Goal: Information Seeking & Learning: Learn about a topic

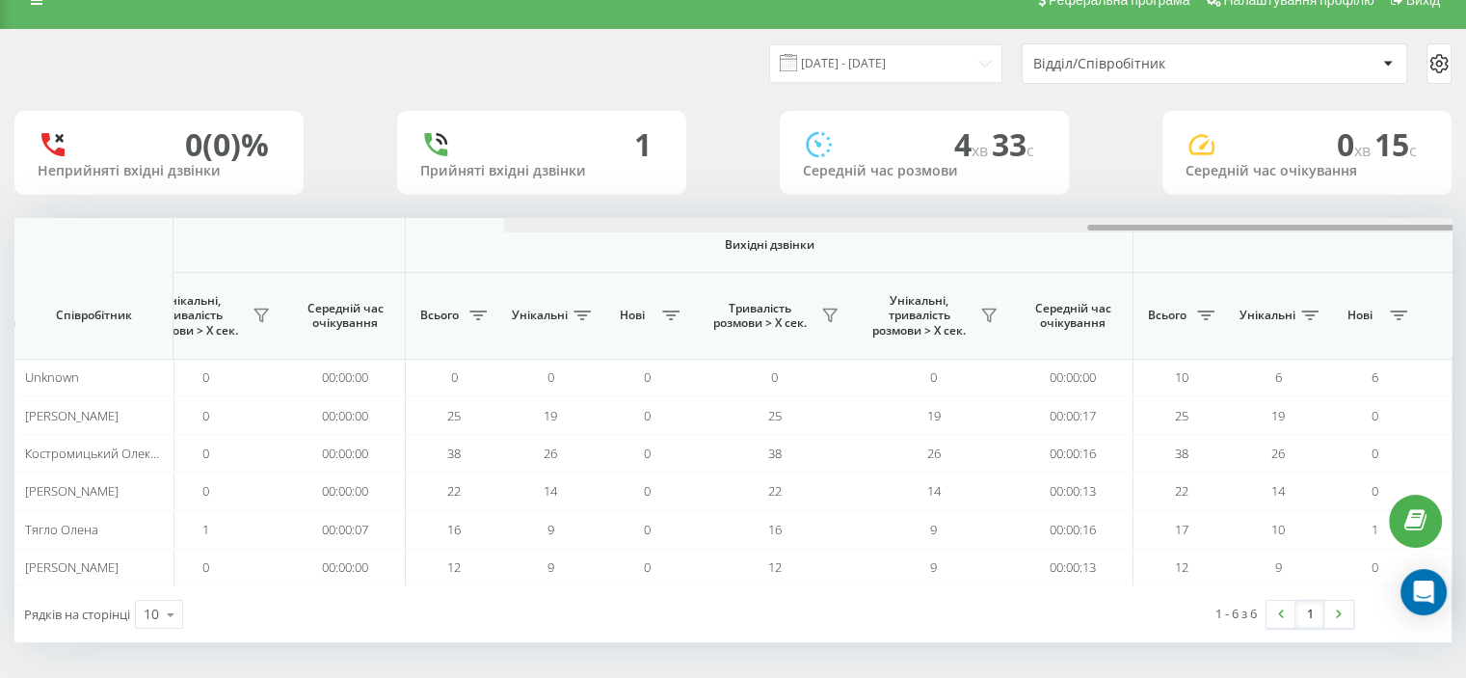
scroll to position [0, 1252]
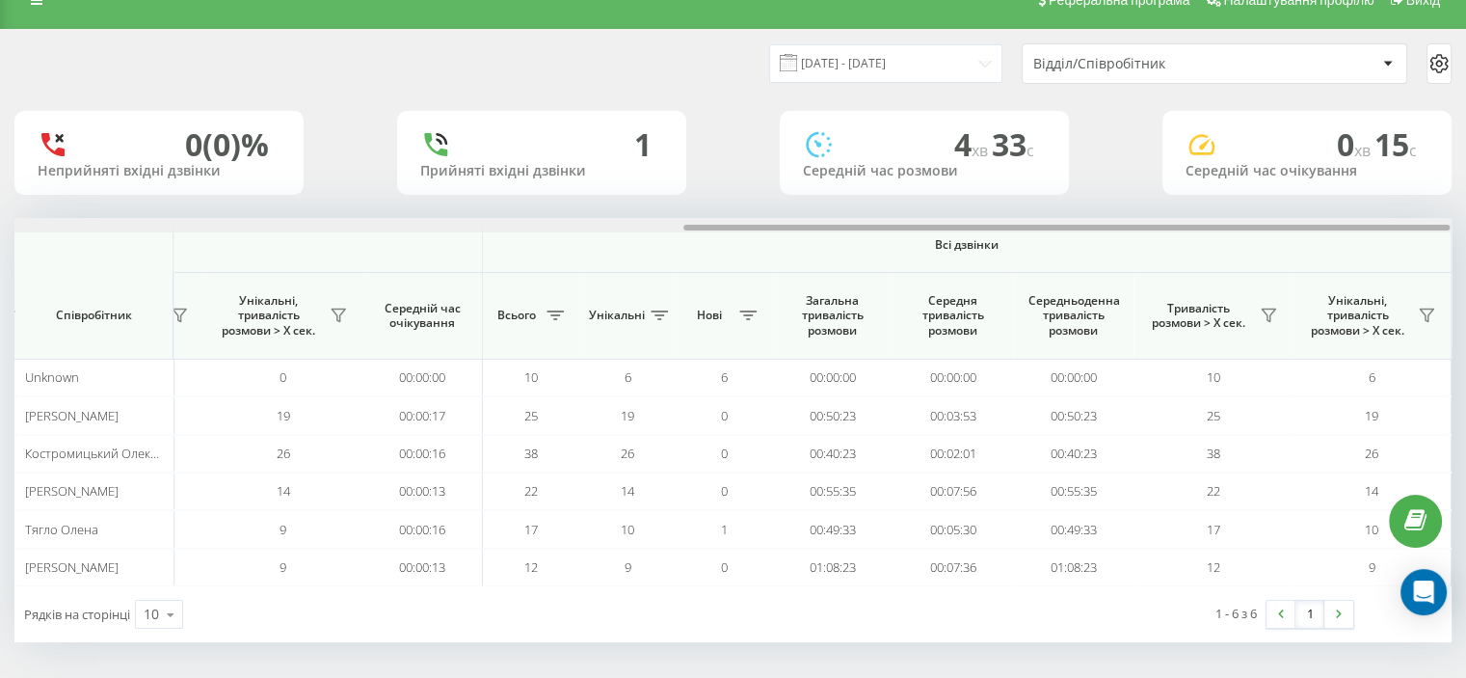
drag, startPoint x: 0, startPoint y: 0, endPoint x: 1303, endPoint y: 254, distance: 1327.8
click at [1303, 254] on div "Вхідні дзвінки Вихідні дзвінки Всі дзвінки Співробітник Всього Унікальні Нові П…" at bounding box center [732, 402] width 1437 height 368
drag, startPoint x: 1435, startPoint y: 308, endPoint x: 1421, endPoint y: 319, distance: 17.2
click at [1435, 308] on icon at bounding box center [1426, 315] width 15 height 15
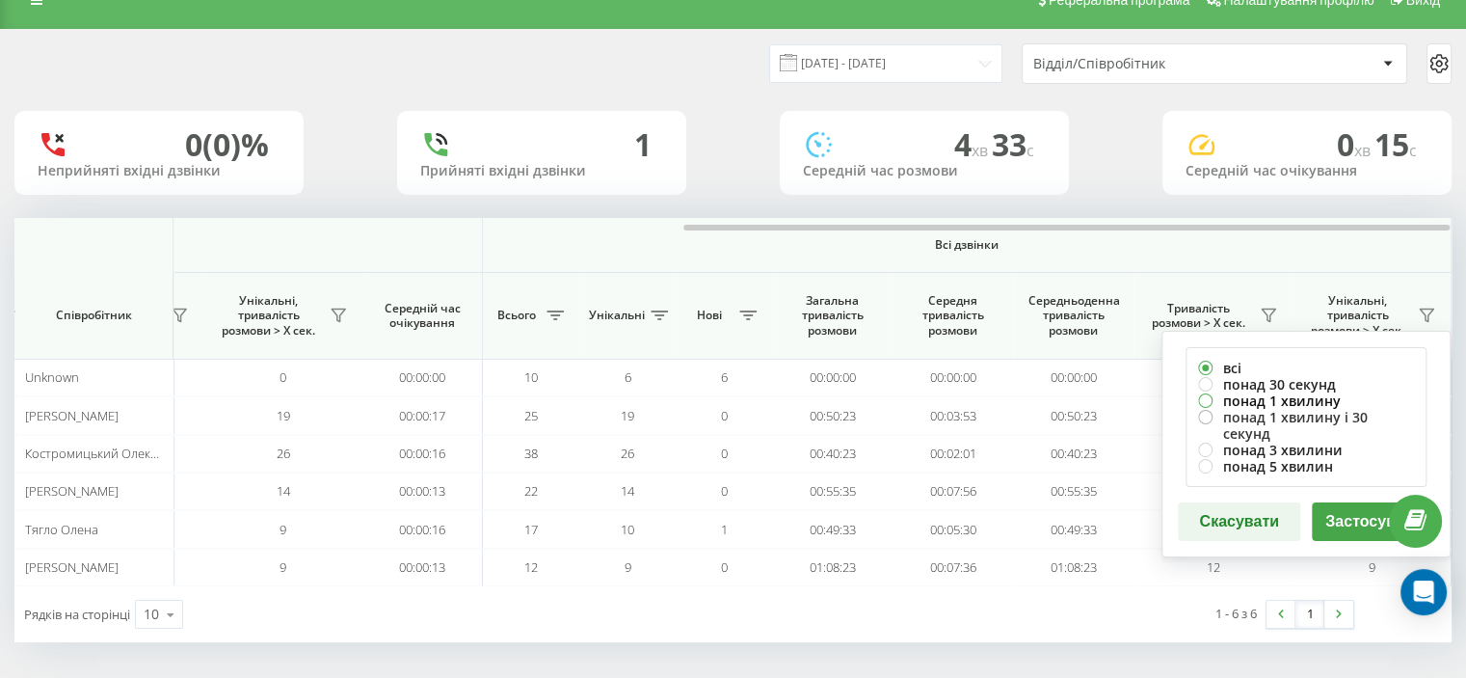
drag, startPoint x: 1249, startPoint y: 400, endPoint x: 1280, endPoint y: 421, distance: 37.4
click at [1253, 404] on label "понад 1 хвилину" at bounding box center [1306, 400] width 216 height 16
radio input "true"
click at [1343, 509] on button "Застосувати" at bounding box center [1373, 521] width 122 height 39
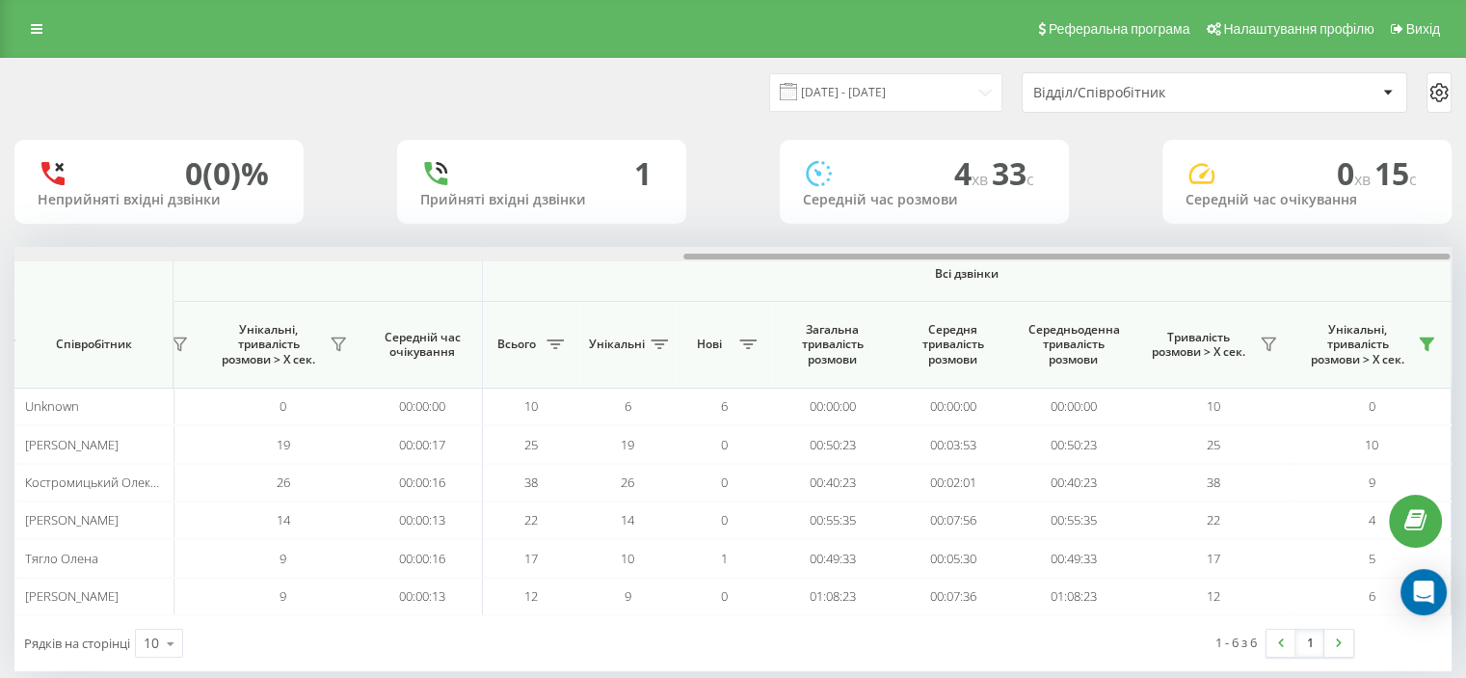
drag, startPoint x: 374, startPoint y: 255, endPoint x: 1145, endPoint y: 246, distance: 771.3
click at [1145, 247] on div at bounding box center [732, 254] width 1436 height 14
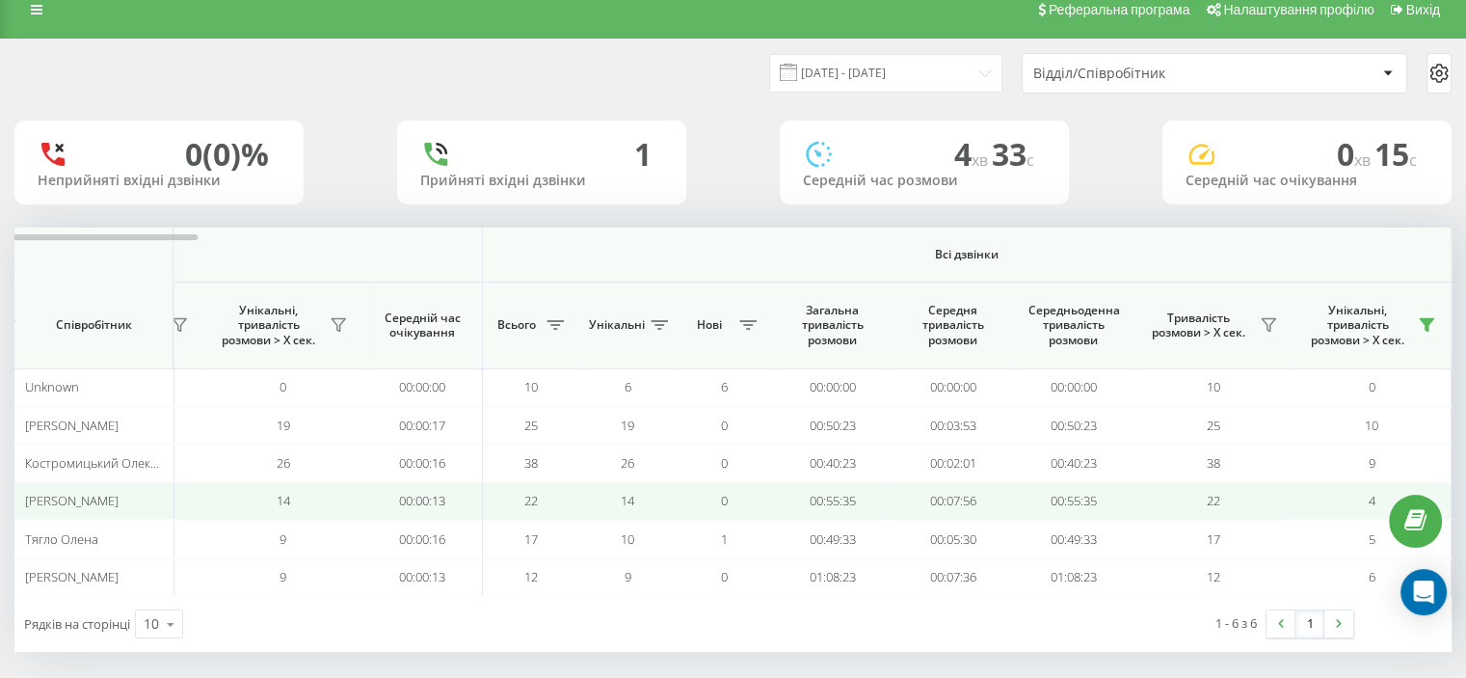
scroll to position [29, 0]
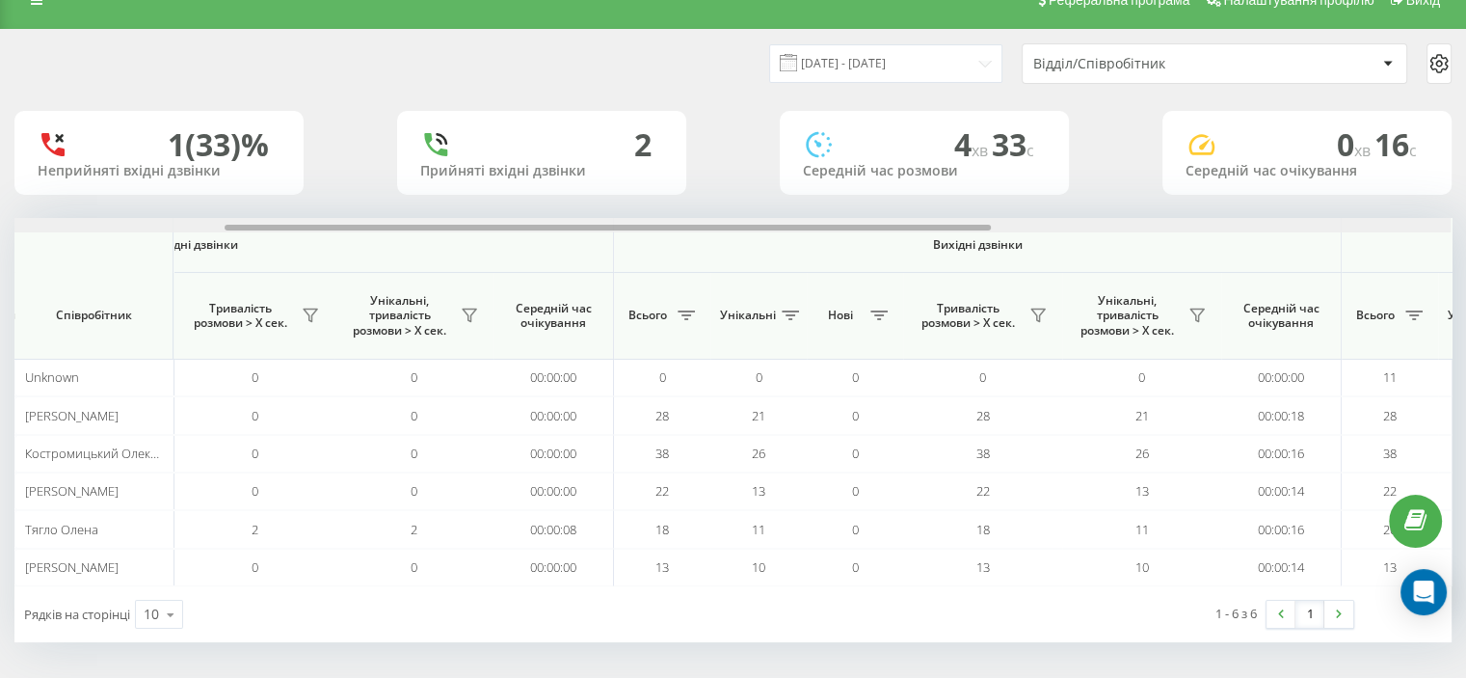
scroll to position [0, 1252]
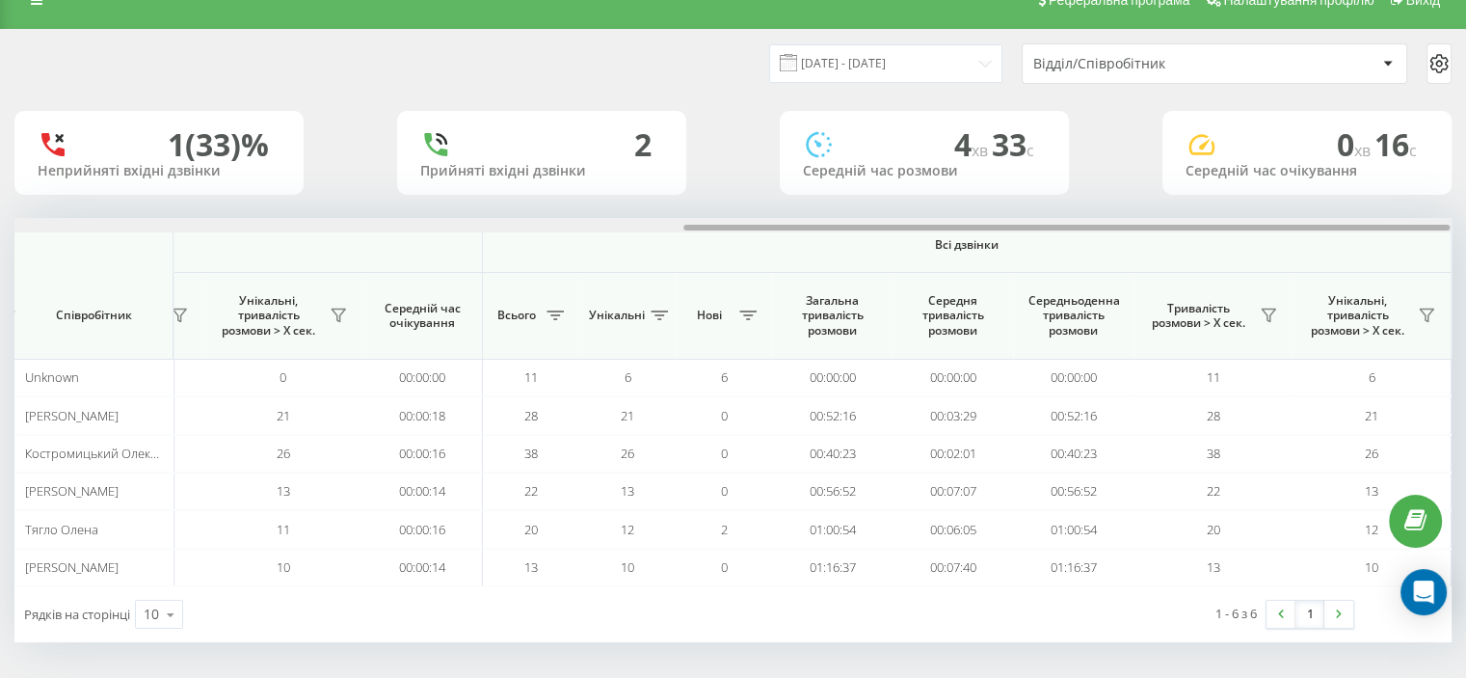
drag, startPoint x: 469, startPoint y: 234, endPoint x: 1357, endPoint y: 211, distance: 888.2
click at [1378, 243] on div "Вхідні дзвінки Вихідні дзвінки Всі дзвінки Співробітник Всього Унікальні Нові П…" at bounding box center [732, 402] width 1437 height 368
click at [1431, 313] on icon at bounding box center [1426, 315] width 15 height 15
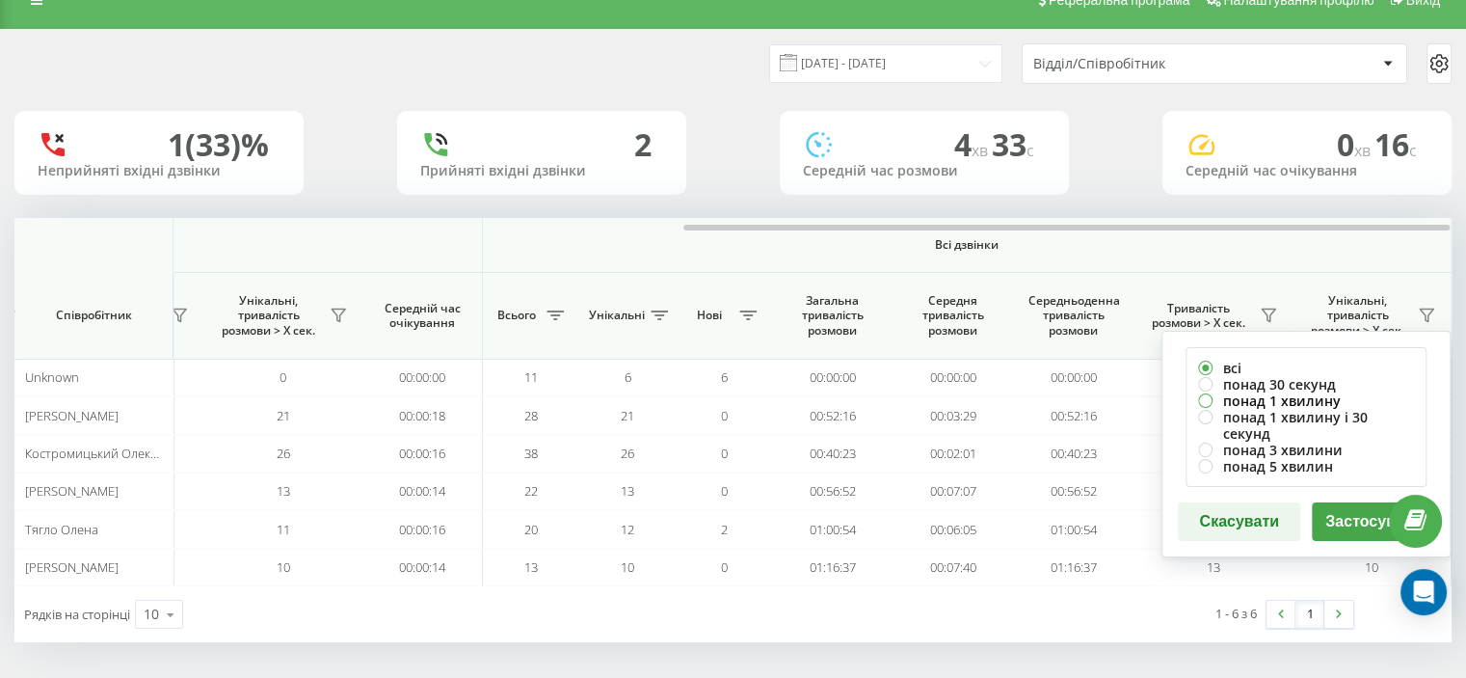
click at [1230, 400] on label "понад 1 хвилину" at bounding box center [1306, 400] width 216 height 16
radio input "true"
click at [1334, 508] on button "Застосувати" at bounding box center [1373, 521] width 122 height 39
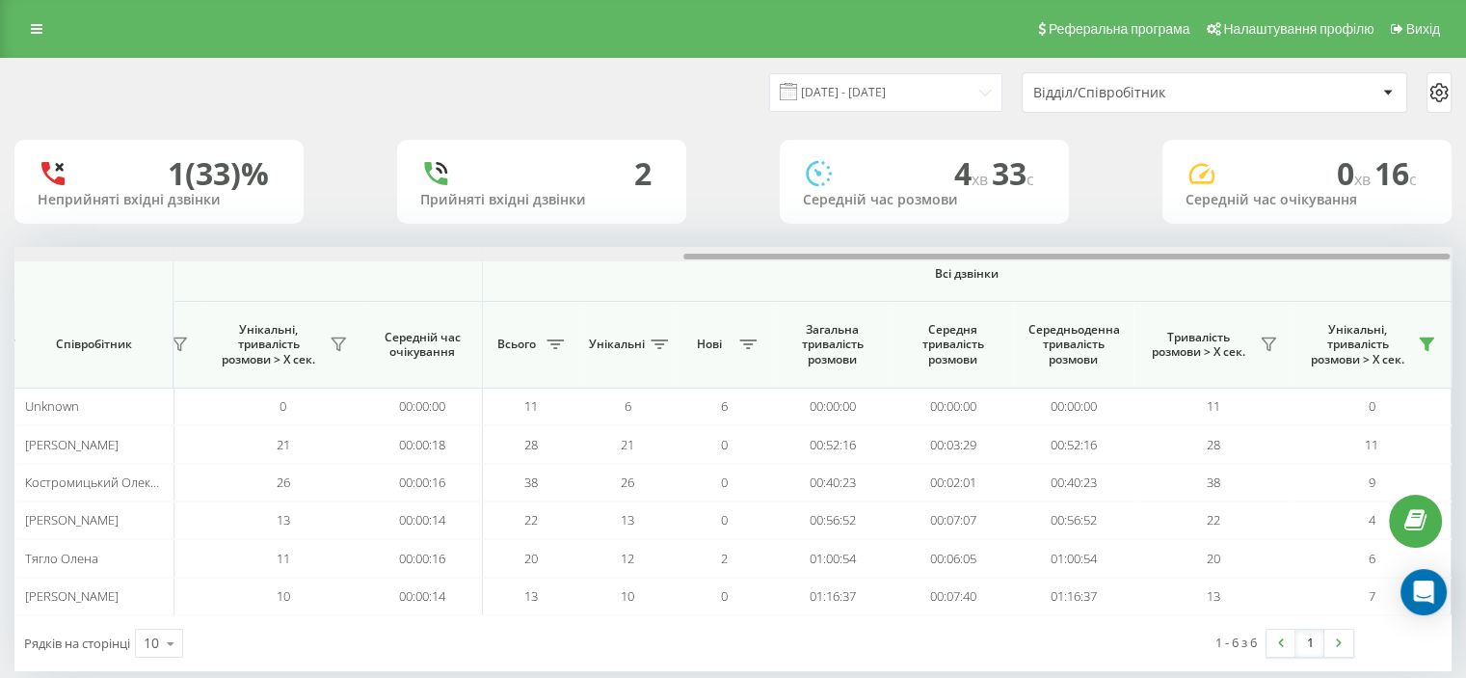
drag, startPoint x: 521, startPoint y: 255, endPoint x: 1263, endPoint y: 283, distance: 742.9
click at [1263, 283] on div "Вхідні дзвінки Вихідні дзвінки Всі дзвінки Співробітник Всього Унікальні Нові П…" at bounding box center [732, 431] width 1437 height 368
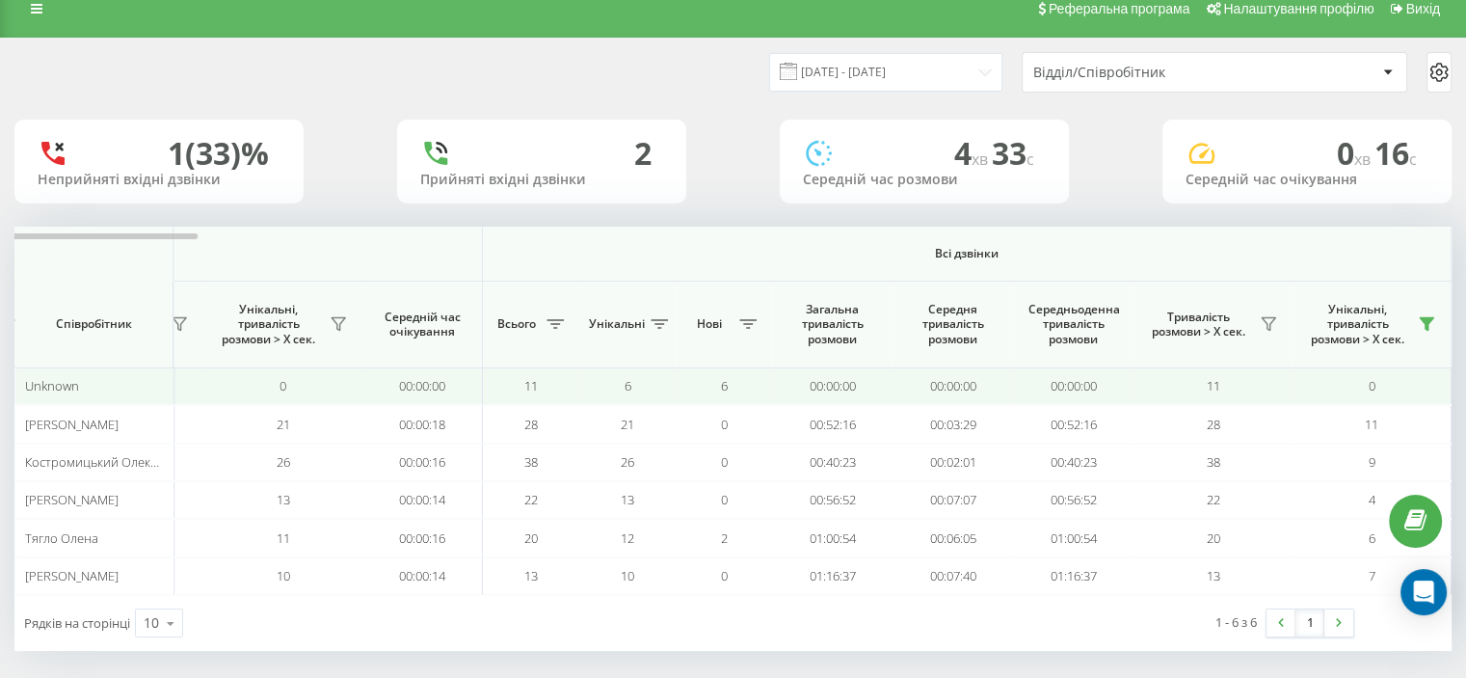
scroll to position [29, 0]
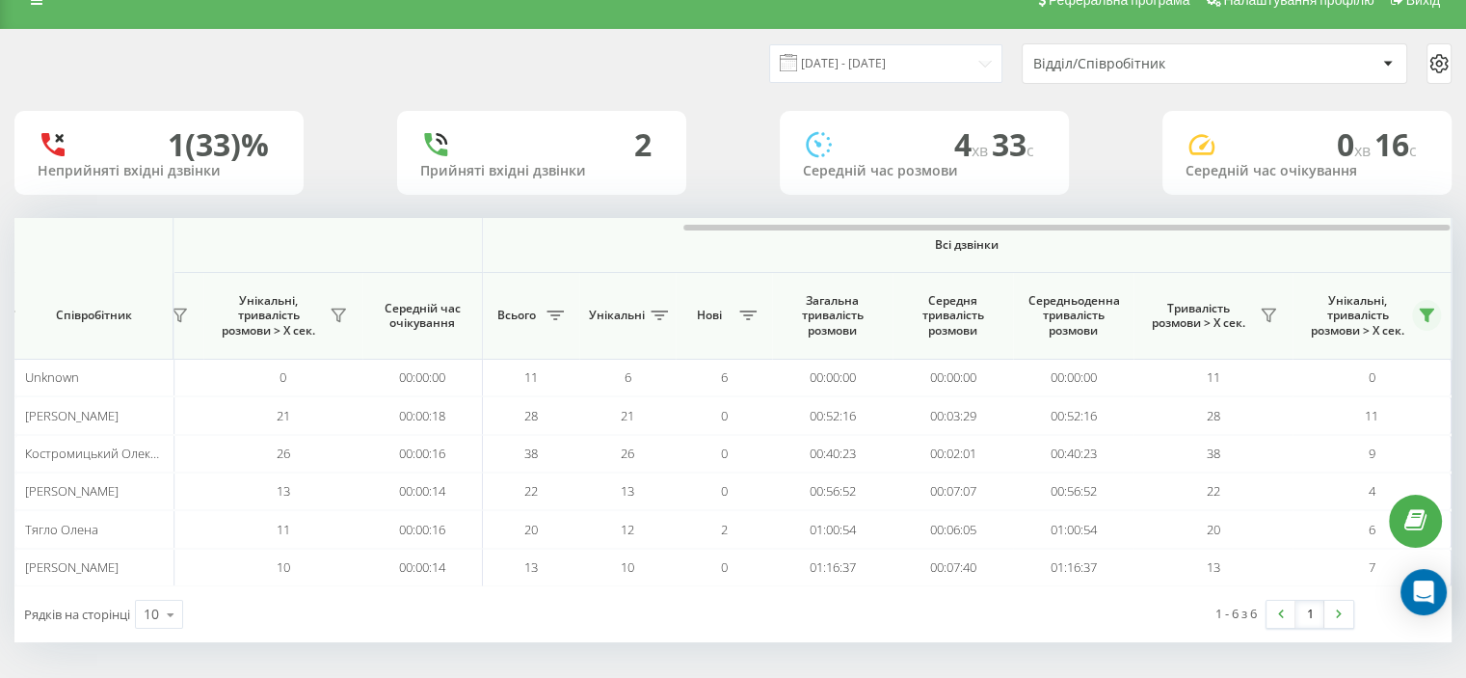
click at [1424, 309] on icon at bounding box center [1426, 315] width 13 height 13
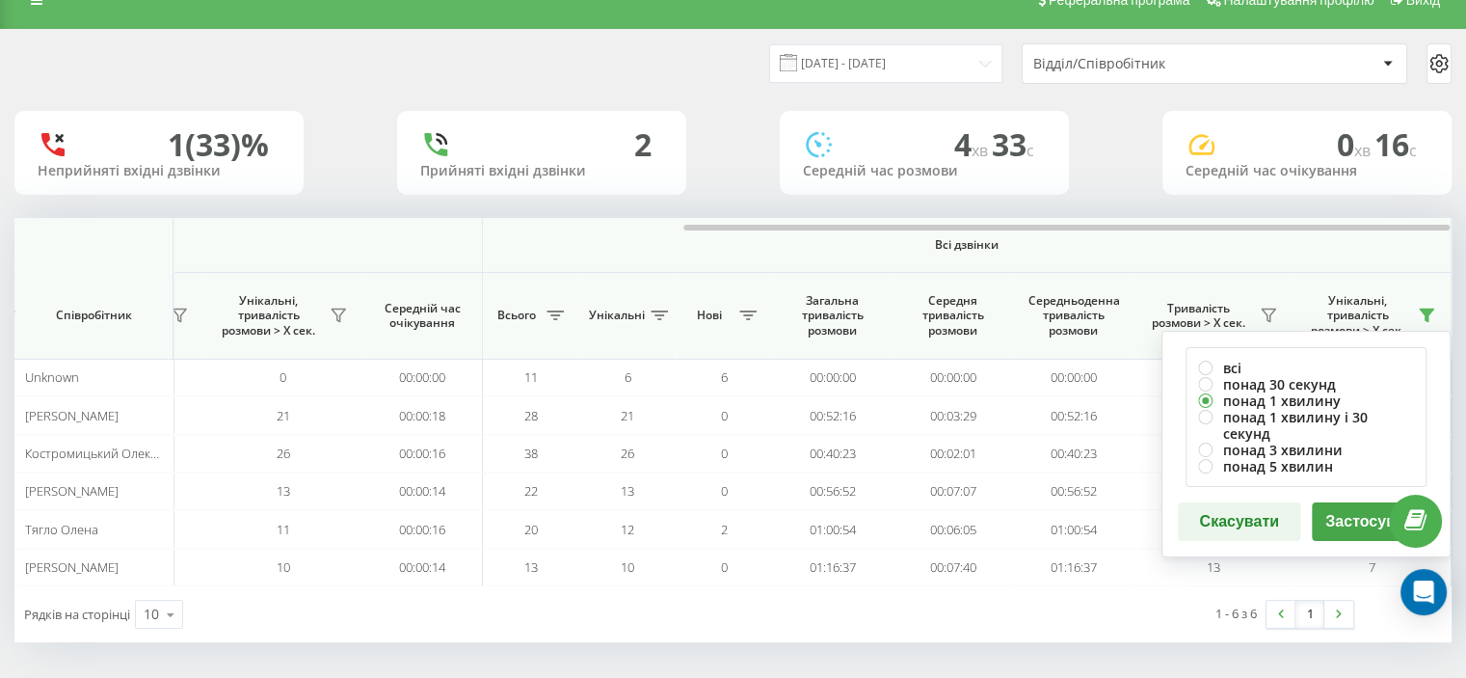
click at [1357, 510] on button "Застосувати" at bounding box center [1373, 521] width 122 height 39
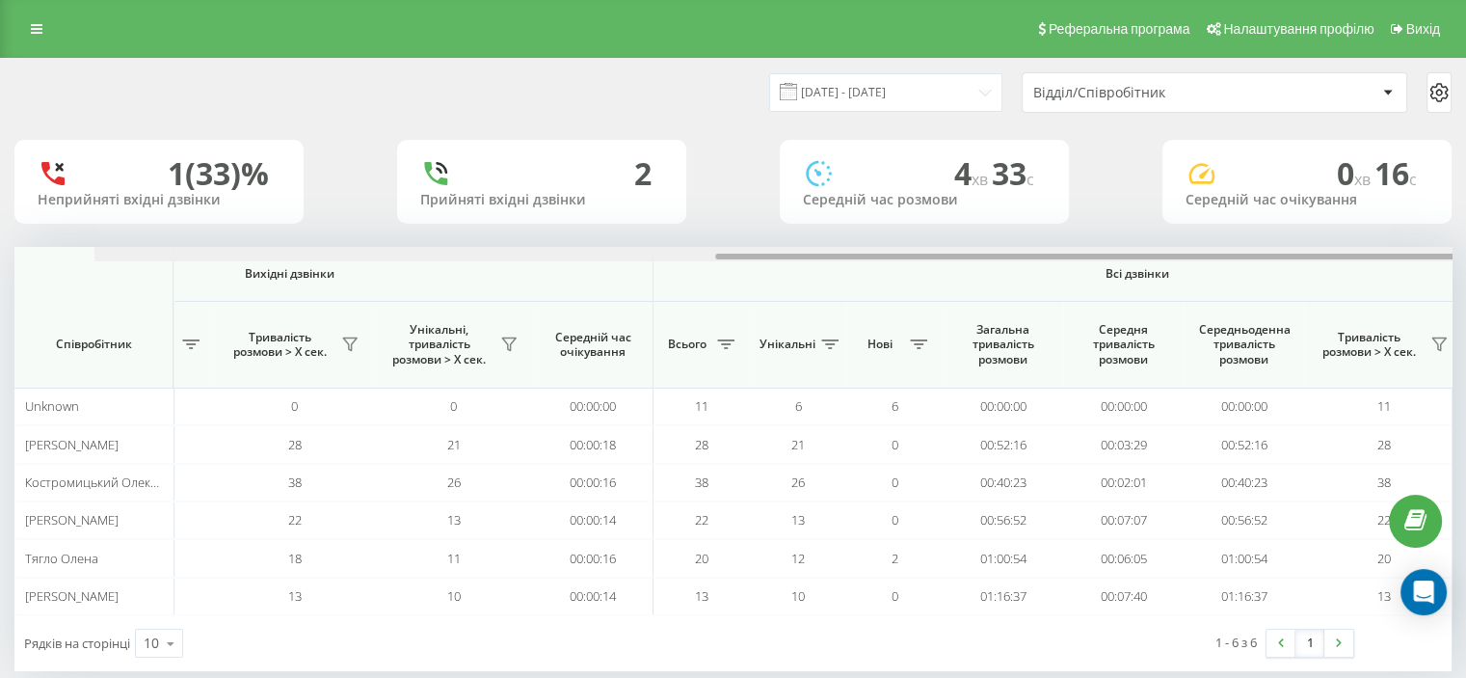
scroll to position [0, 1252]
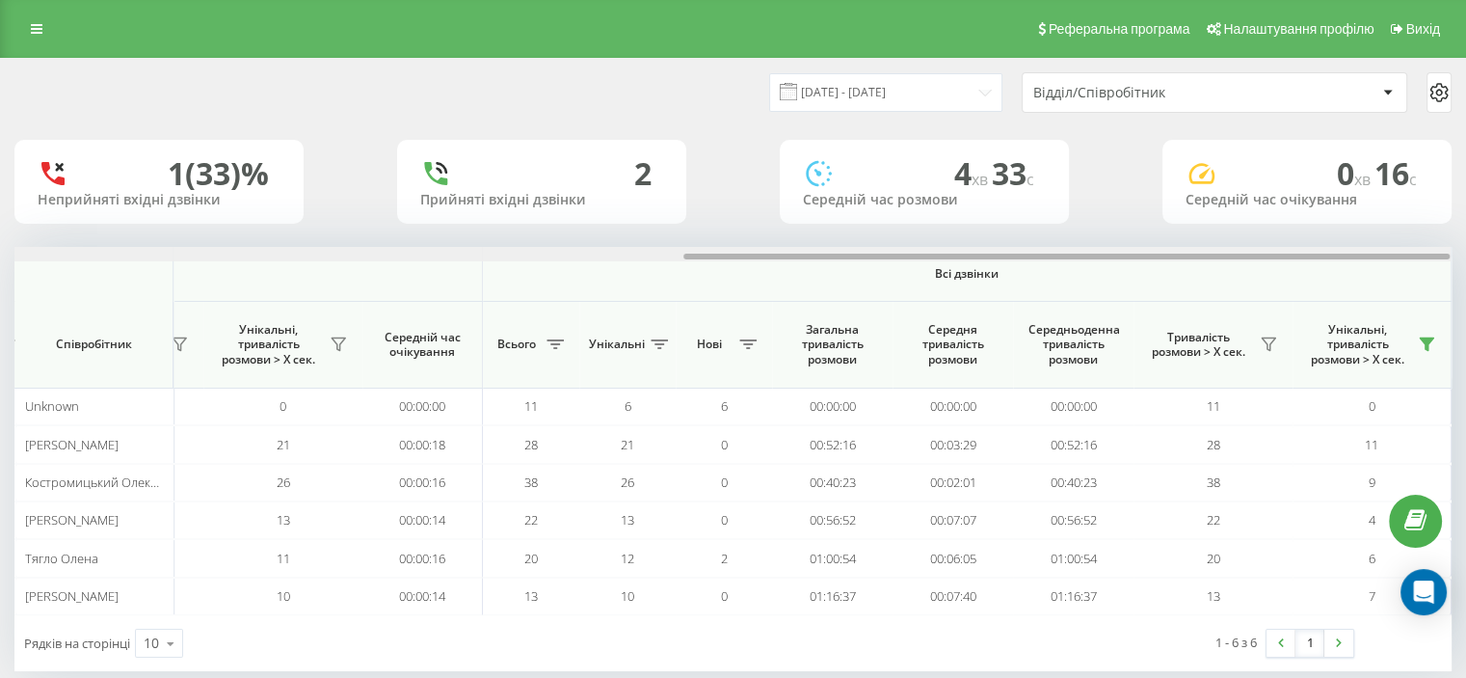
drag, startPoint x: 285, startPoint y: 259, endPoint x: 1034, endPoint y: 255, distance: 749.1
click at [1034, 255] on div at bounding box center [1067, 257] width 766 height 6
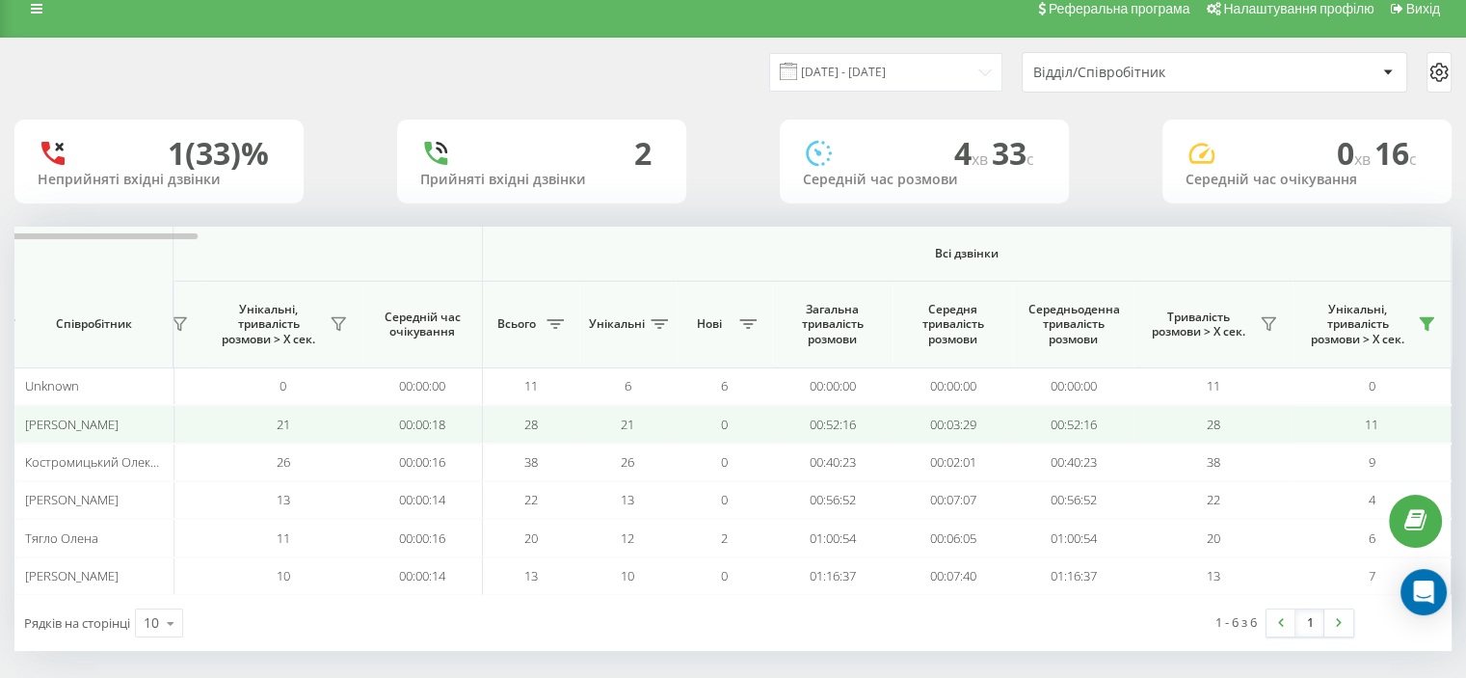
scroll to position [29, 0]
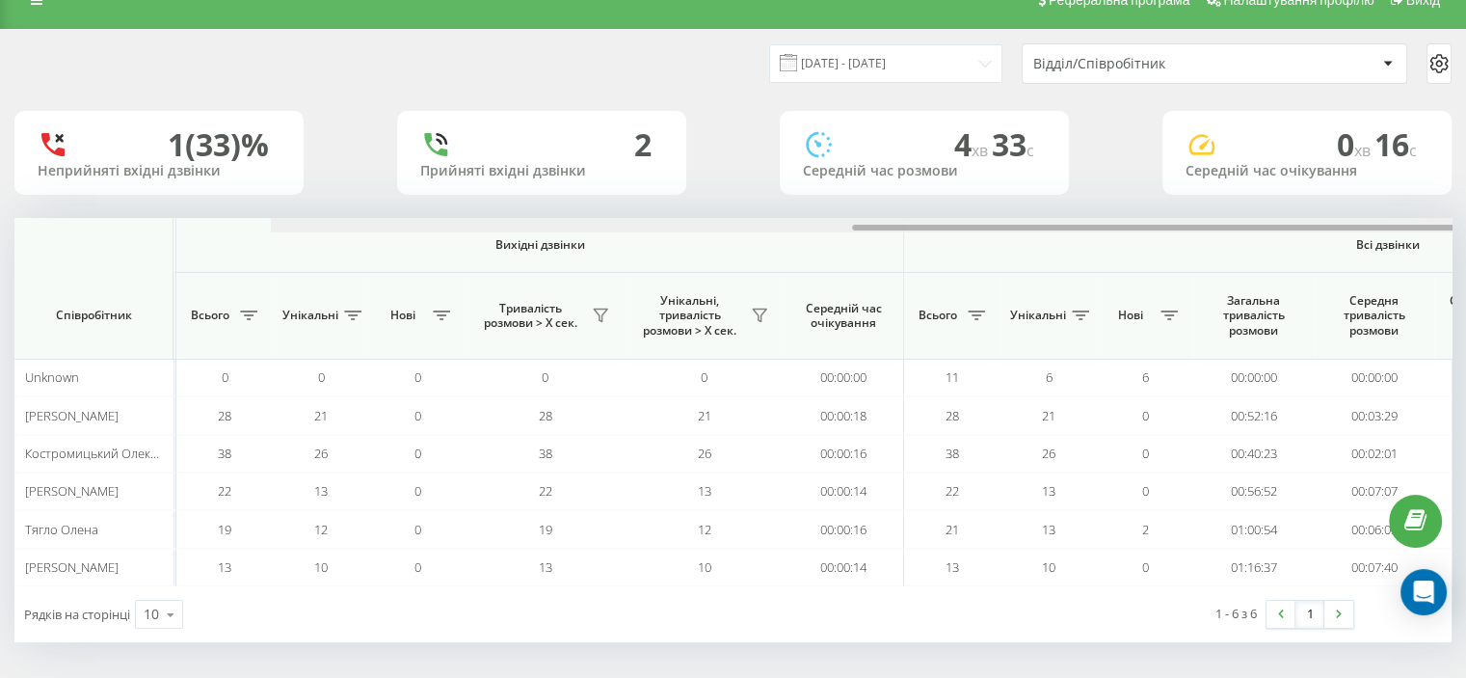
scroll to position [0, 1252]
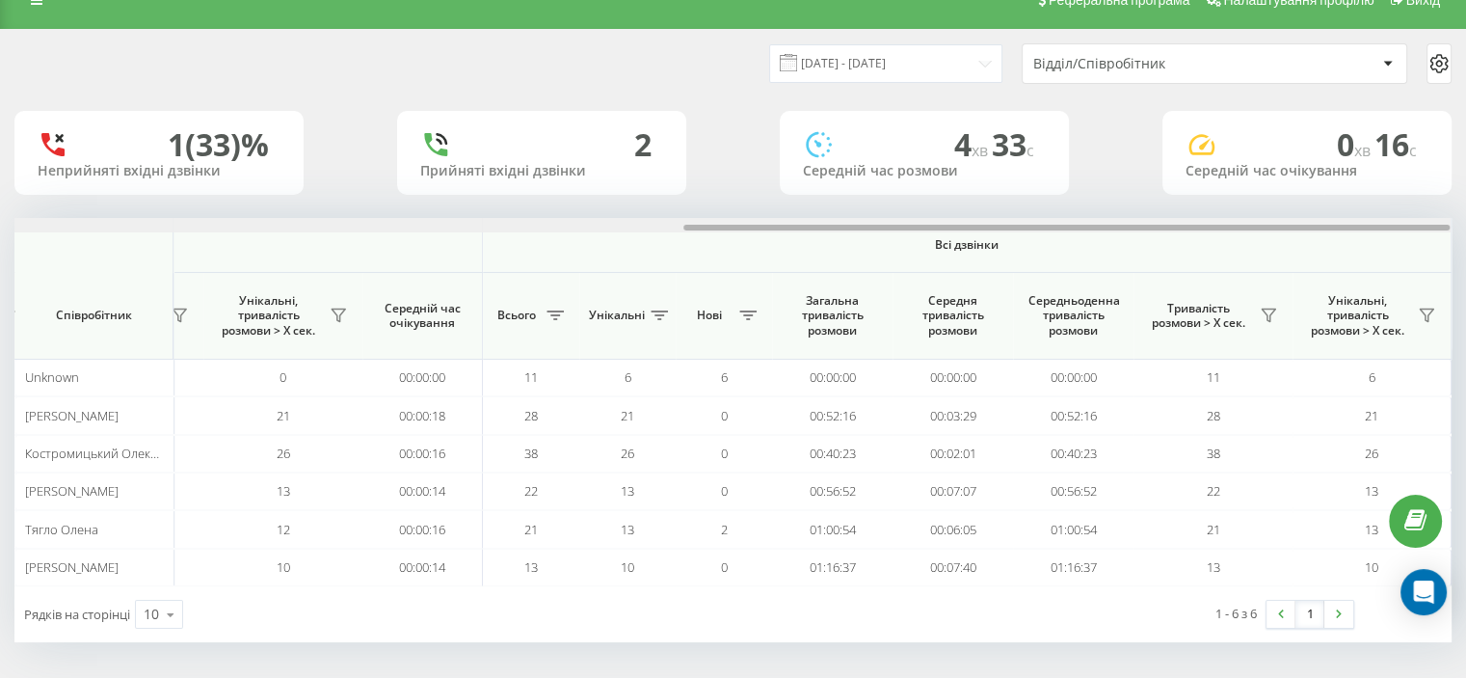
drag, startPoint x: 316, startPoint y: 226, endPoint x: 1154, endPoint y: 191, distance: 838.5
click at [1154, 191] on div "19.08.2025 - 19.08.2025 Відділ/Співробітник 1 (33)% Неприйняті вхідні дзвінки 2…" at bounding box center [732, 336] width 1437 height 612
click at [1431, 313] on icon at bounding box center [1426, 315] width 15 height 15
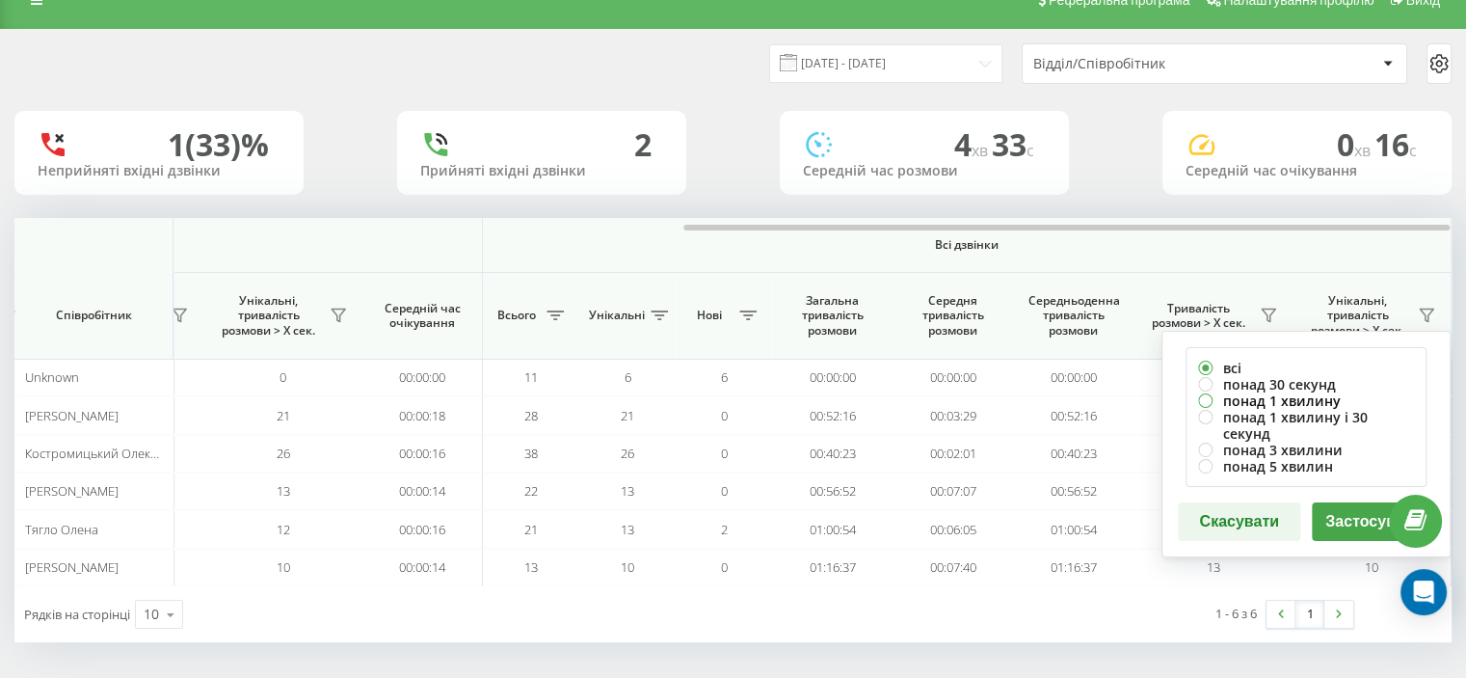
click at [1286, 397] on label "понад 1 хвилину" at bounding box center [1306, 400] width 216 height 16
radio input "true"
click at [1350, 502] on button "Застосувати" at bounding box center [1373, 521] width 122 height 39
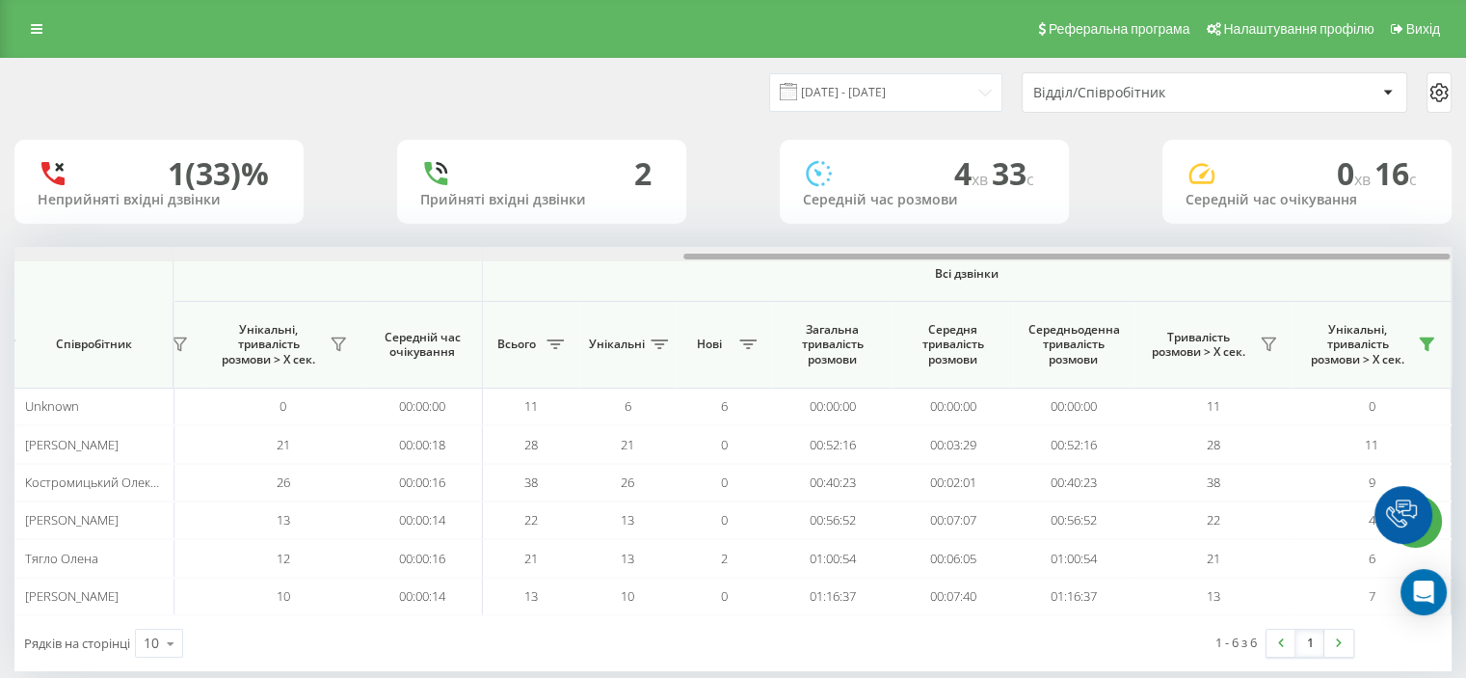
drag, startPoint x: 359, startPoint y: 257, endPoint x: 1124, endPoint y: 192, distance: 768.3
click at [1124, 192] on div "19.08.2025 - 19.08.2025 Відділ/Співробітник 1 (33)% Неприйняті вхідні дзвінки 2…" at bounding box center [732, 365] width 1437 height 612
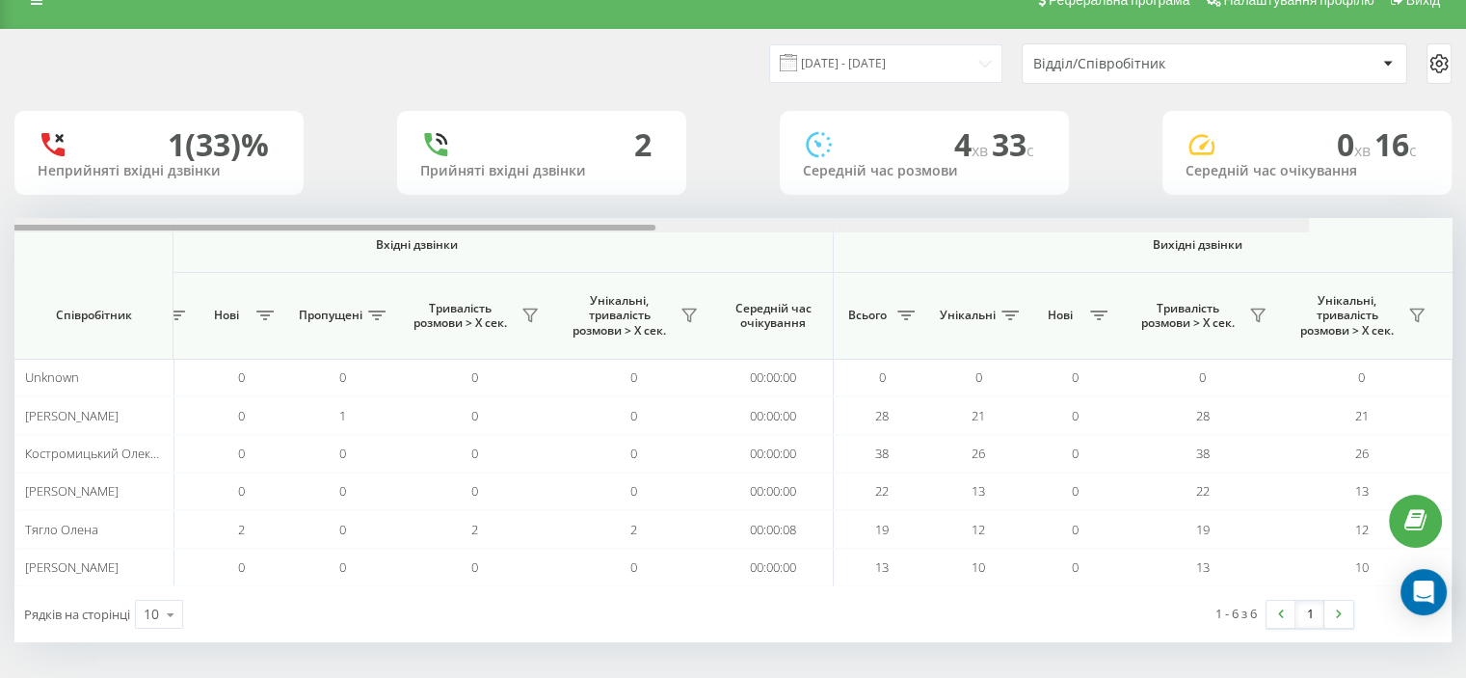
scroll to position [0, 0]
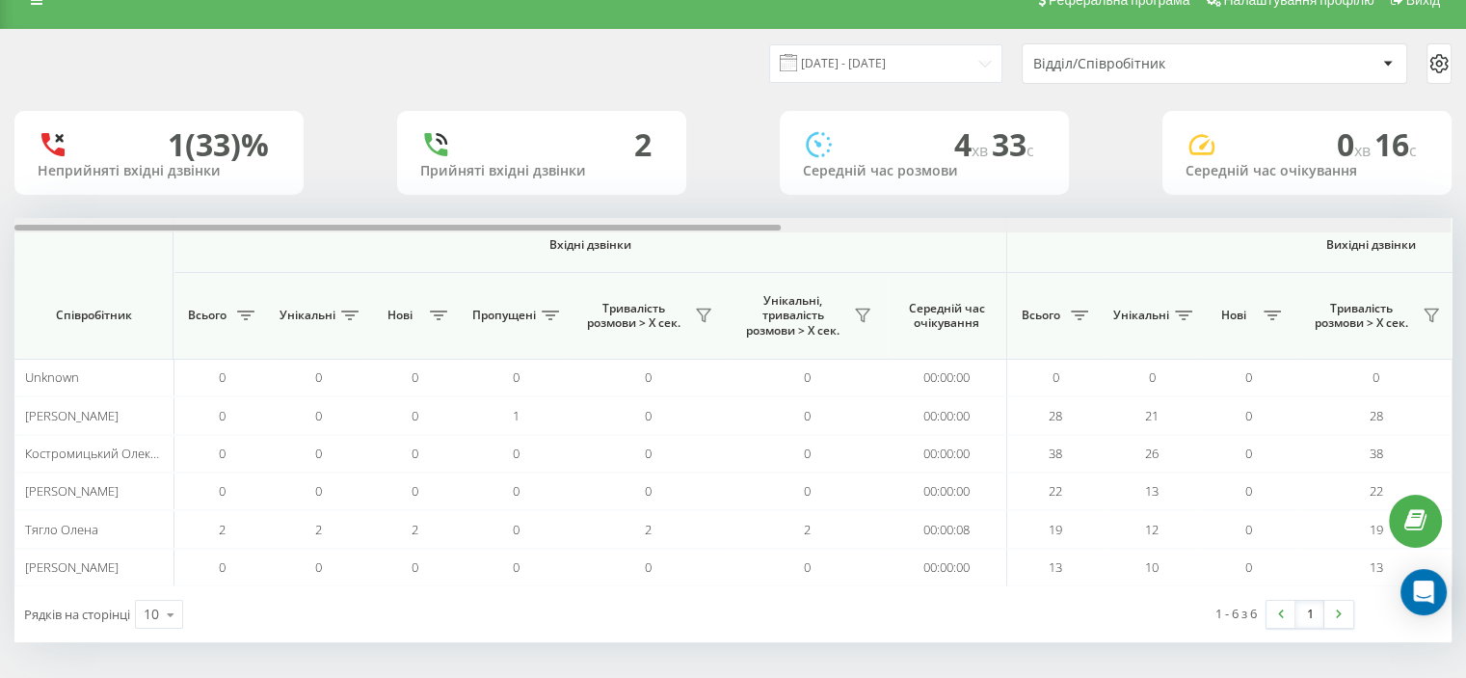
drag, startPoint x: 846, startPoint y: 228, endPoint x: 67, endPoint y: 269, distance: 780.0
click at [67, 269] on div "Вхідні дзвінки Вихідні дзвінки Всі дзвінки Співробітник Всього Унікальні Нові П…" at bounding box center [732, 402] width 1437 height 368
click at [860, 315] on icon at bounding box center [862, 315] width 15 height 15
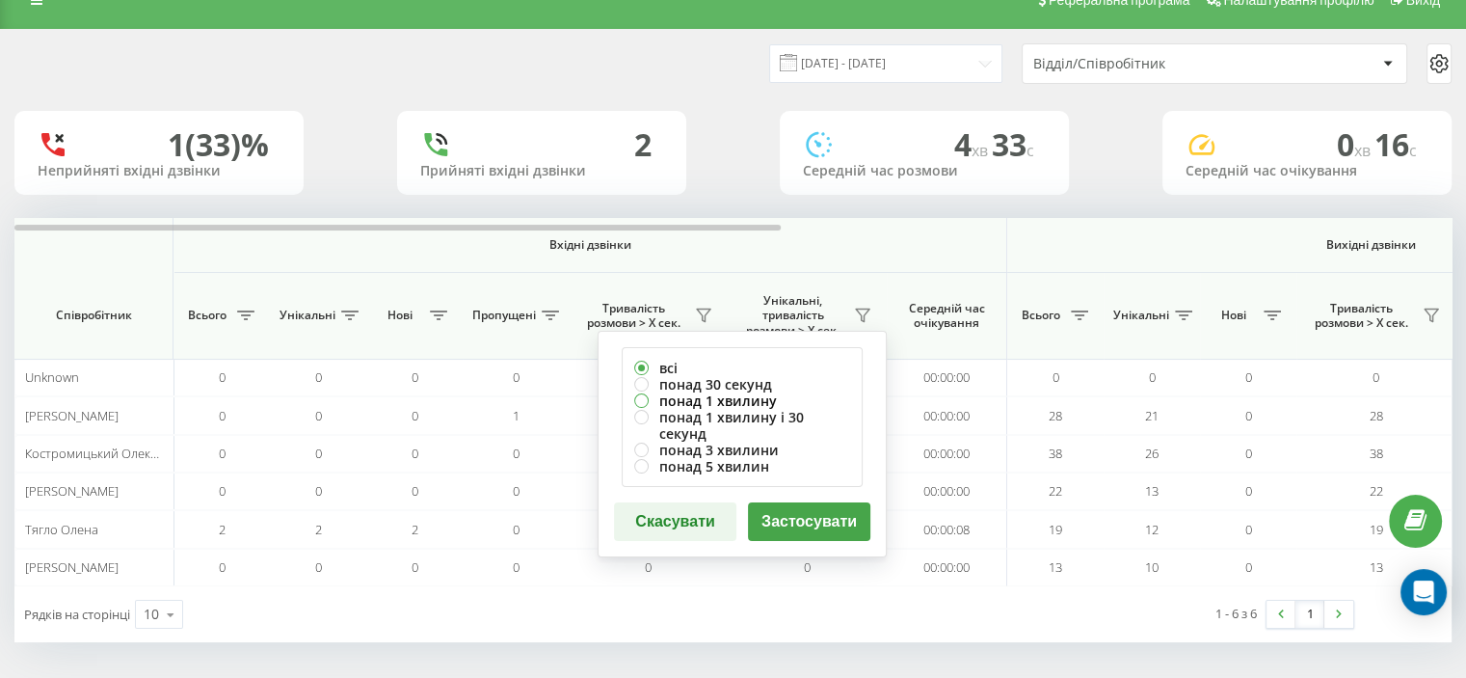
click at [740, 397] on label "понад 1 хвилину" at bounding box center [742, 400] width 216 height 16
radio input "true"
click at [812, 502] on button "Застосувати" at bounding box center [809, 521] width 122 height 39
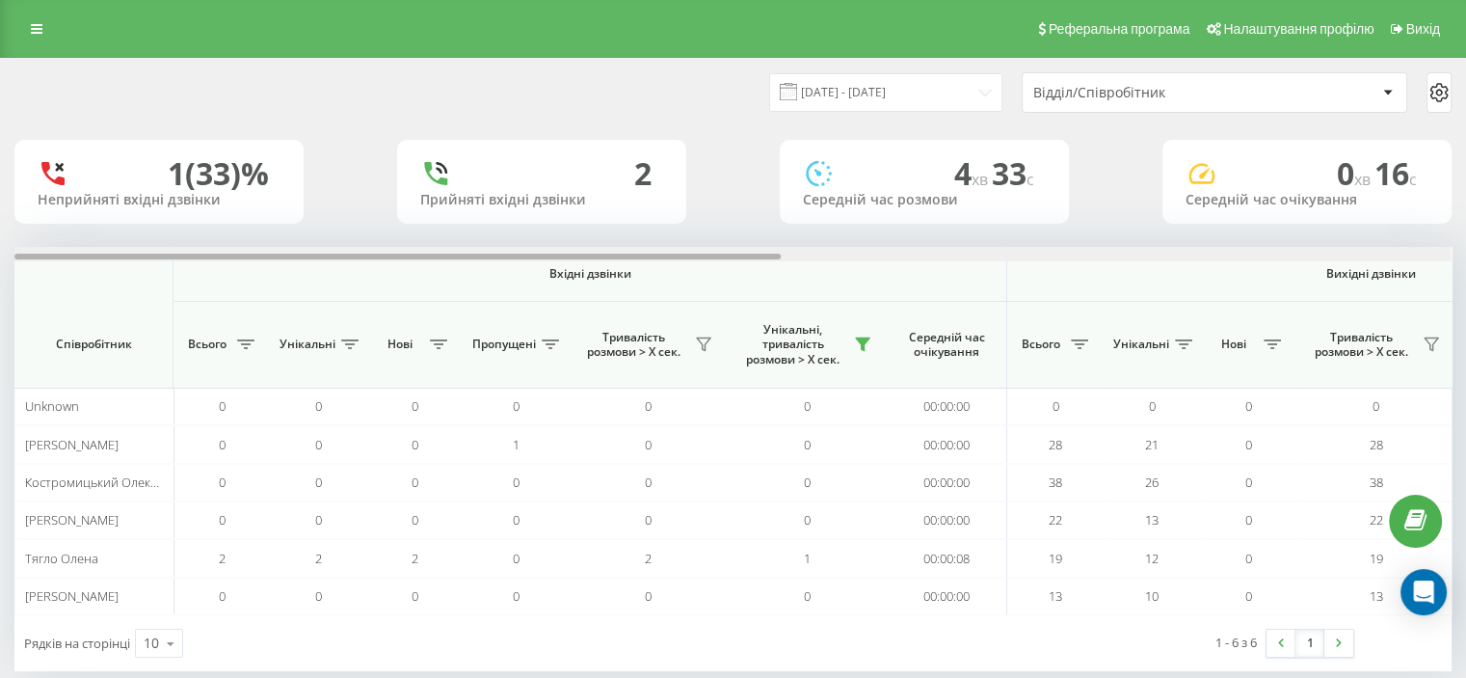
drag, startPoint x: 587, startPoint y: 257, endPoint x: 418, endPoint y: 320, distance: 180.0
click at [418, 320] on div "Вхідні дзвінки Вихідні дзвінки Всі дзвінки Співробітник Всього Унікальні Нові П…" at bounding box center [732, 431] width 1437 height 368
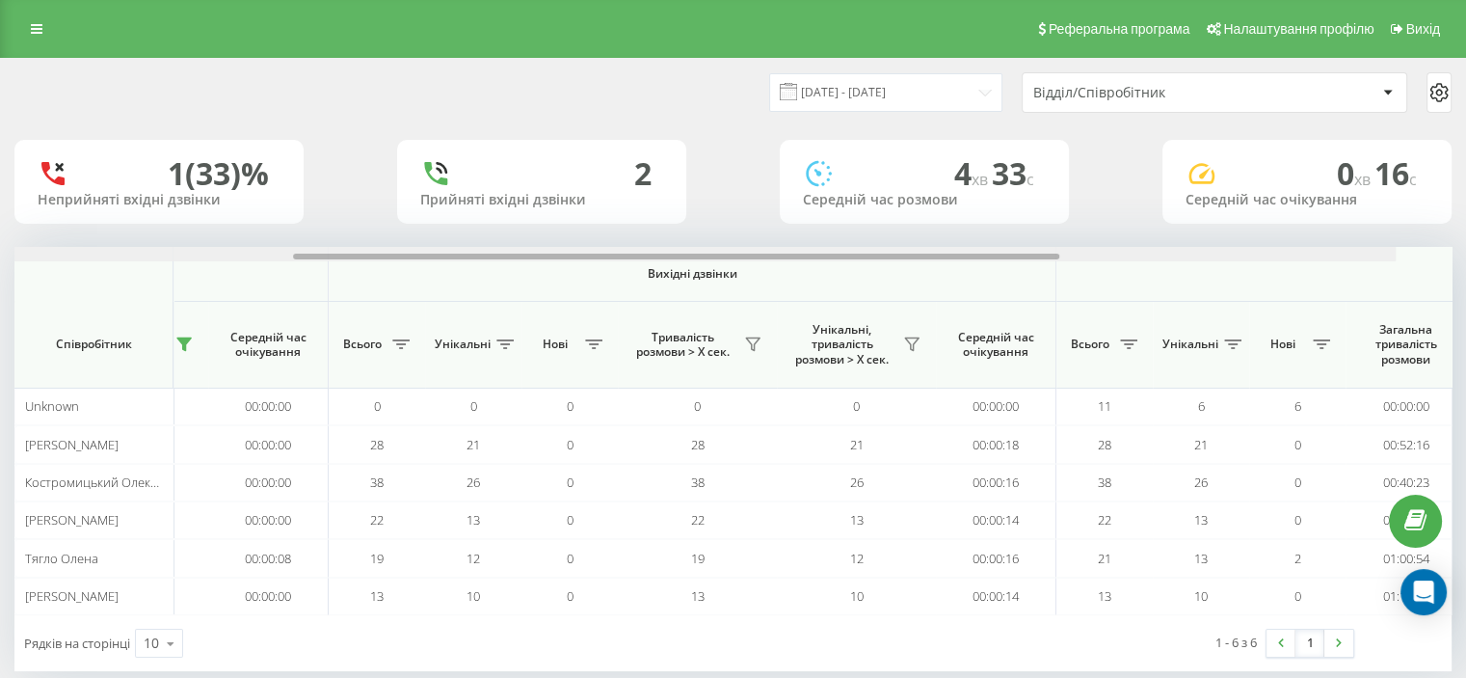
drag, startPoint x: 555, startPoint y: 255, endPoint x: 925, endPoint y: 227, distance: 371.3
click at [922, 227] on div "19.08.2025 - 19.08.2025 Відділ/Співробітник 1 (33)% Неприйняті вхідні дзвінки 2…" at bounding box center [732, 365] width 1437 height 612
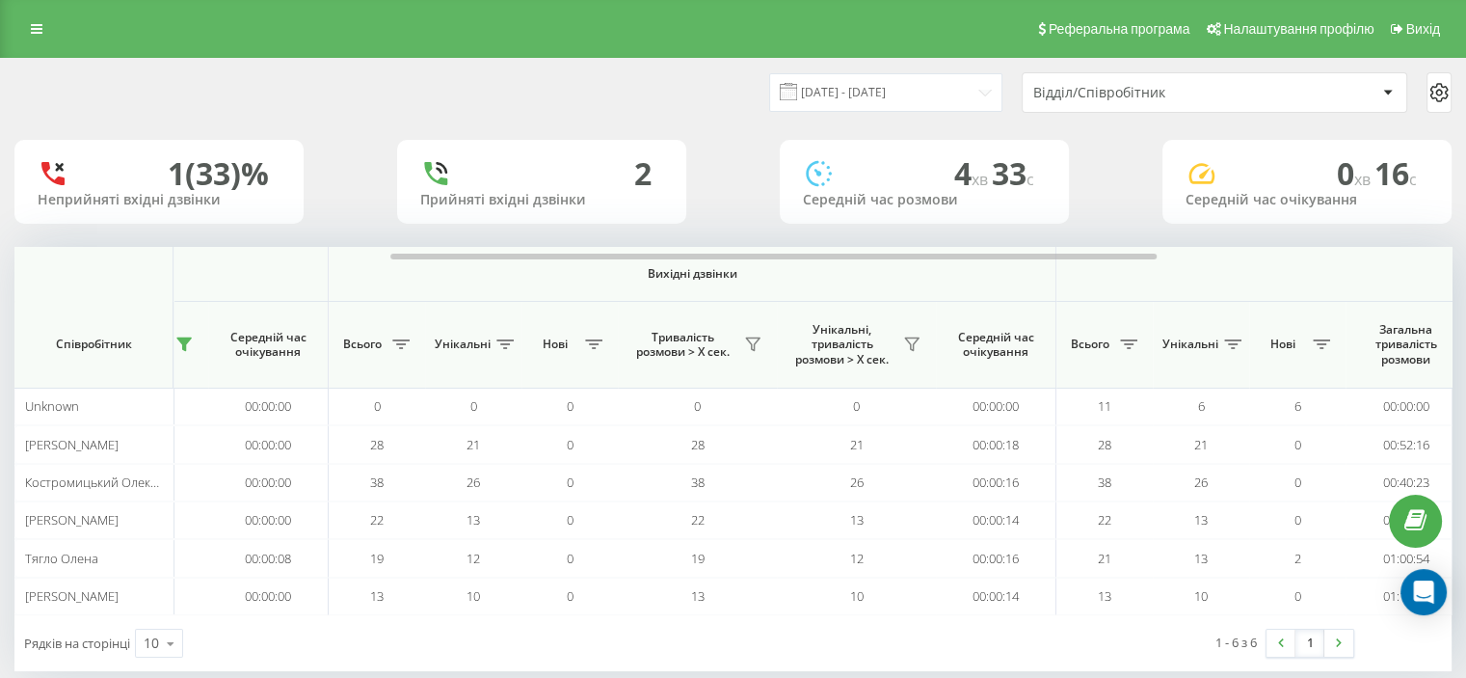
scroll to position [0, 686]
click at [903, 349] on icon at bounding box center [904, 343] width 15 height 15
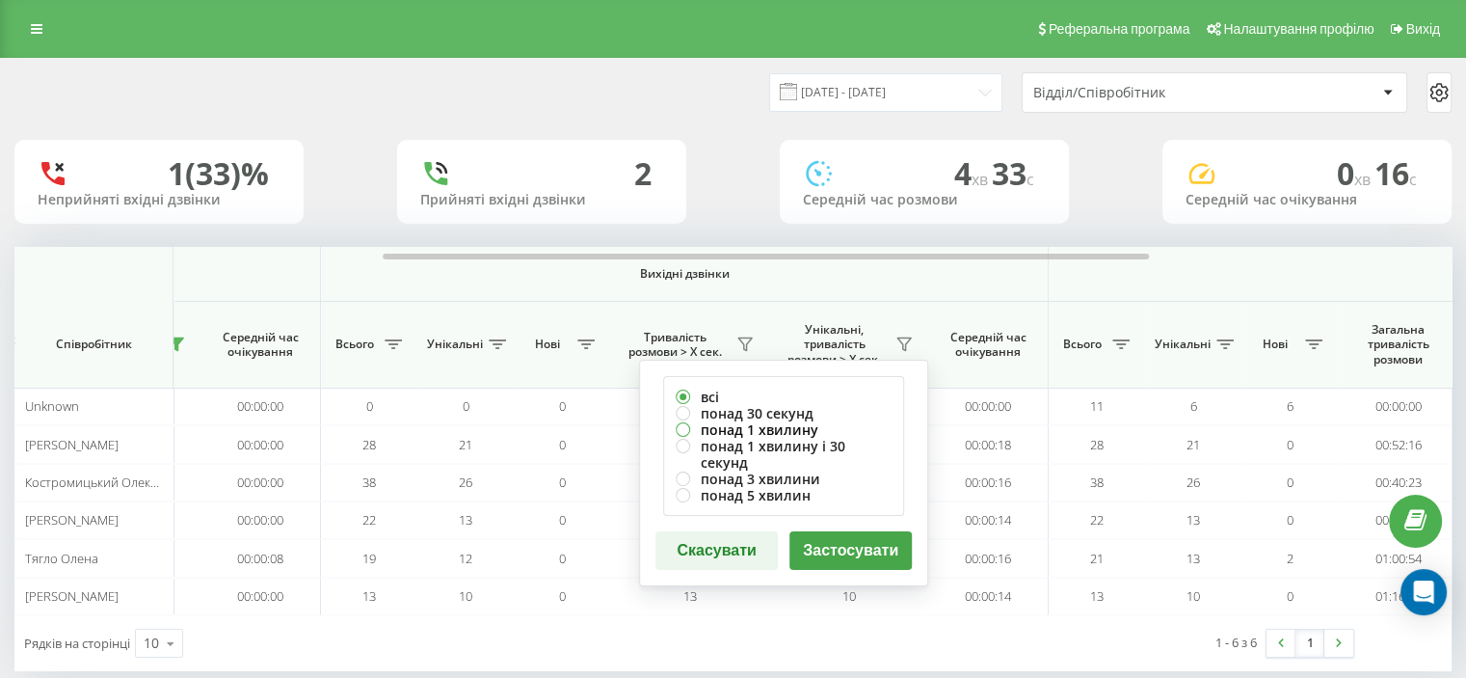
click at [745, 426] on label "понад 1 хвилину" at bounding box center [784, 429] width 216 height 16
radio input "true"
click at [839, 531] on button "Застосувати" at bounding box center [851, 550] width 122 height 39
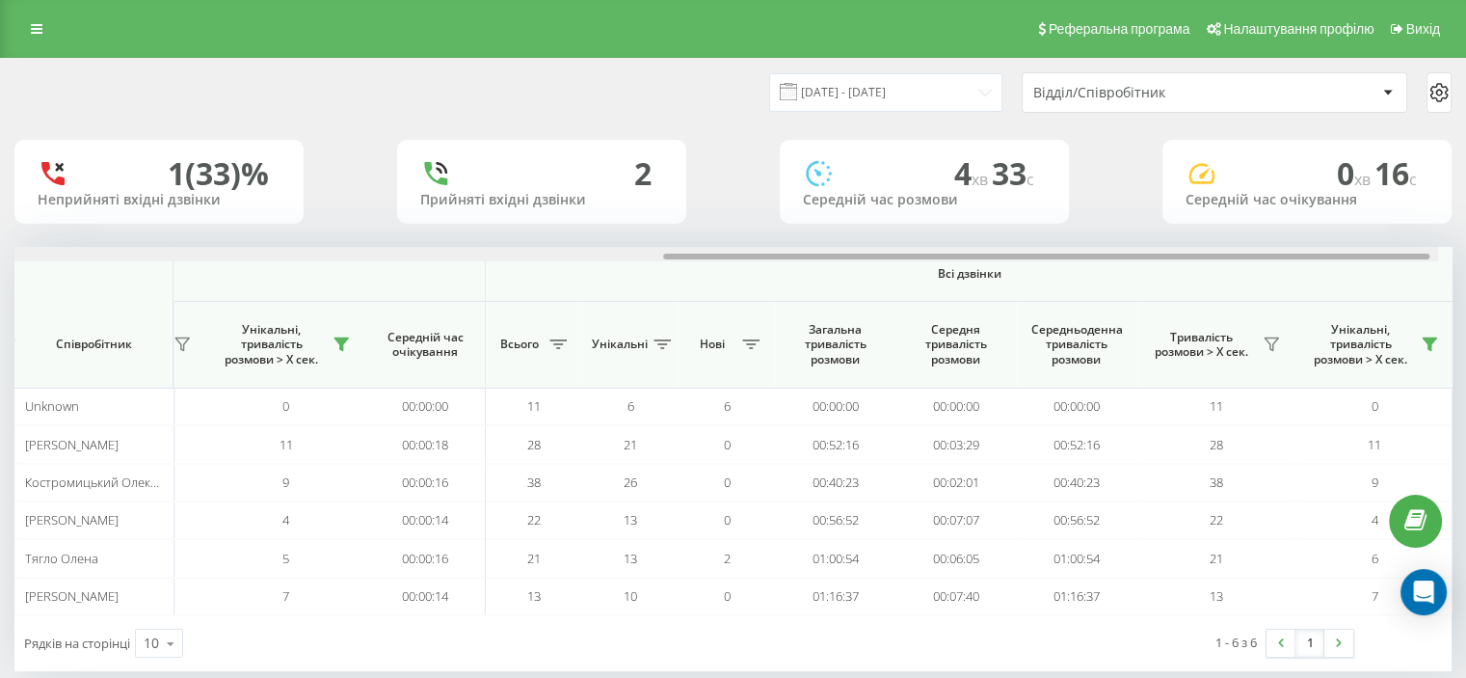
scroll to position [0, 1252]
drag, startPoint x: 594, startPoint y: 255, endPoint x: 1353, endPoint y: 174, distance: 763.1
click at [1355, 181] on div "19.08.2025 - 19.08.2025 Відділ/Співробітник 1 (33)% Неприйняті вхідні дзвінки 2…" at bounding box center [732, 365] width 1437 height 612
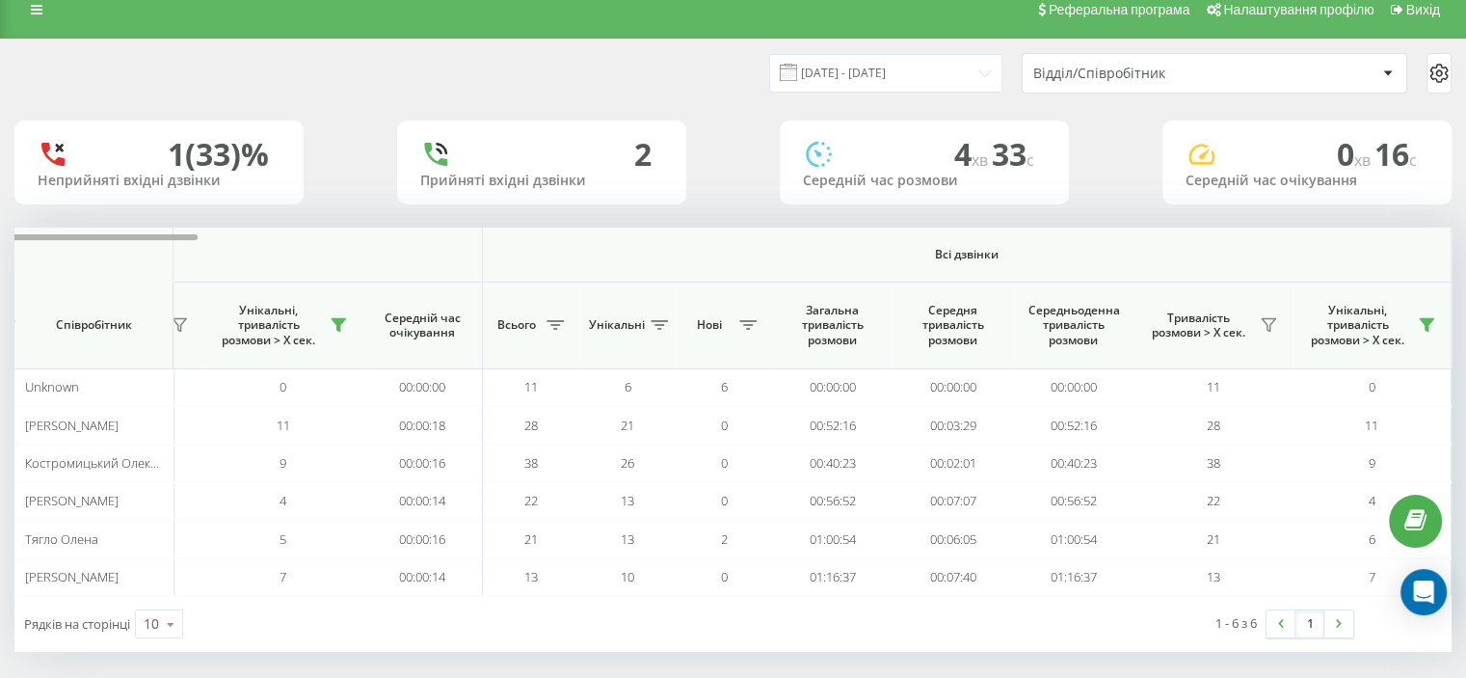
scroll to position [29, 0]
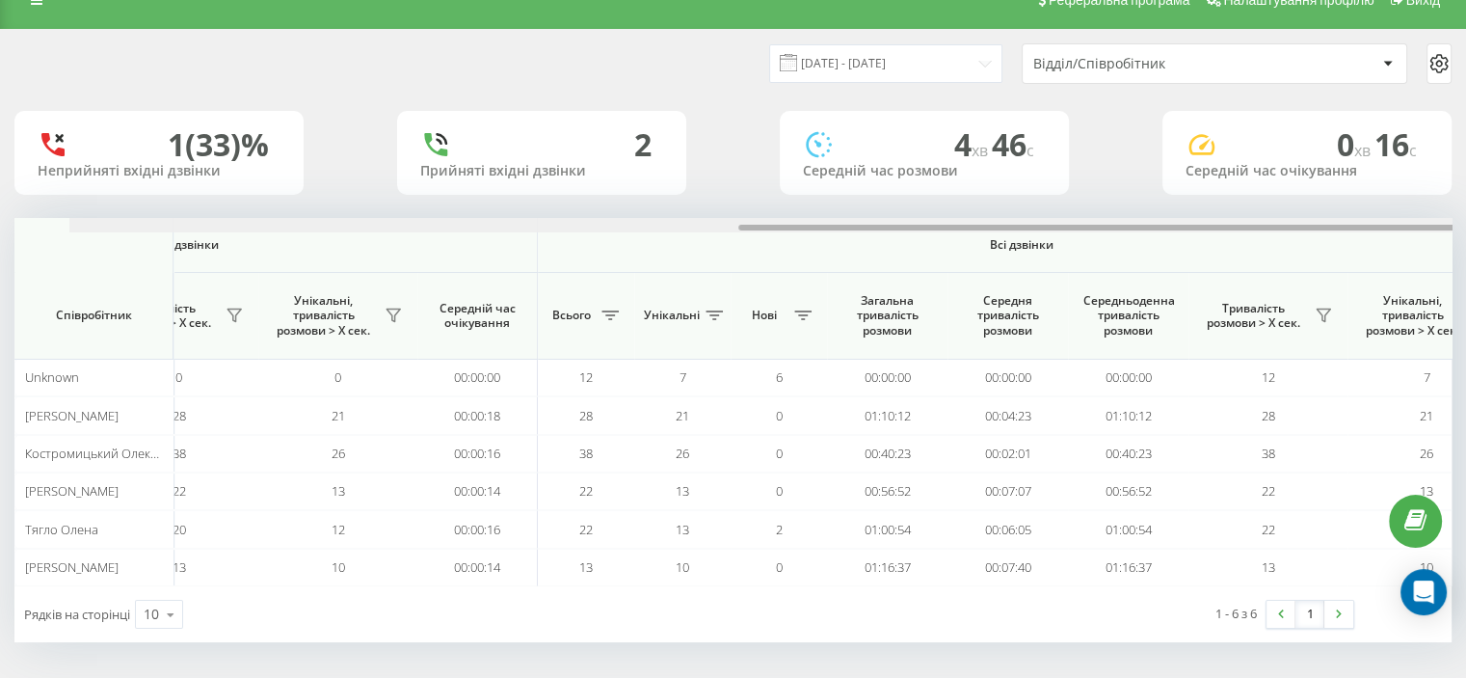
scroll to position [0, 1252]
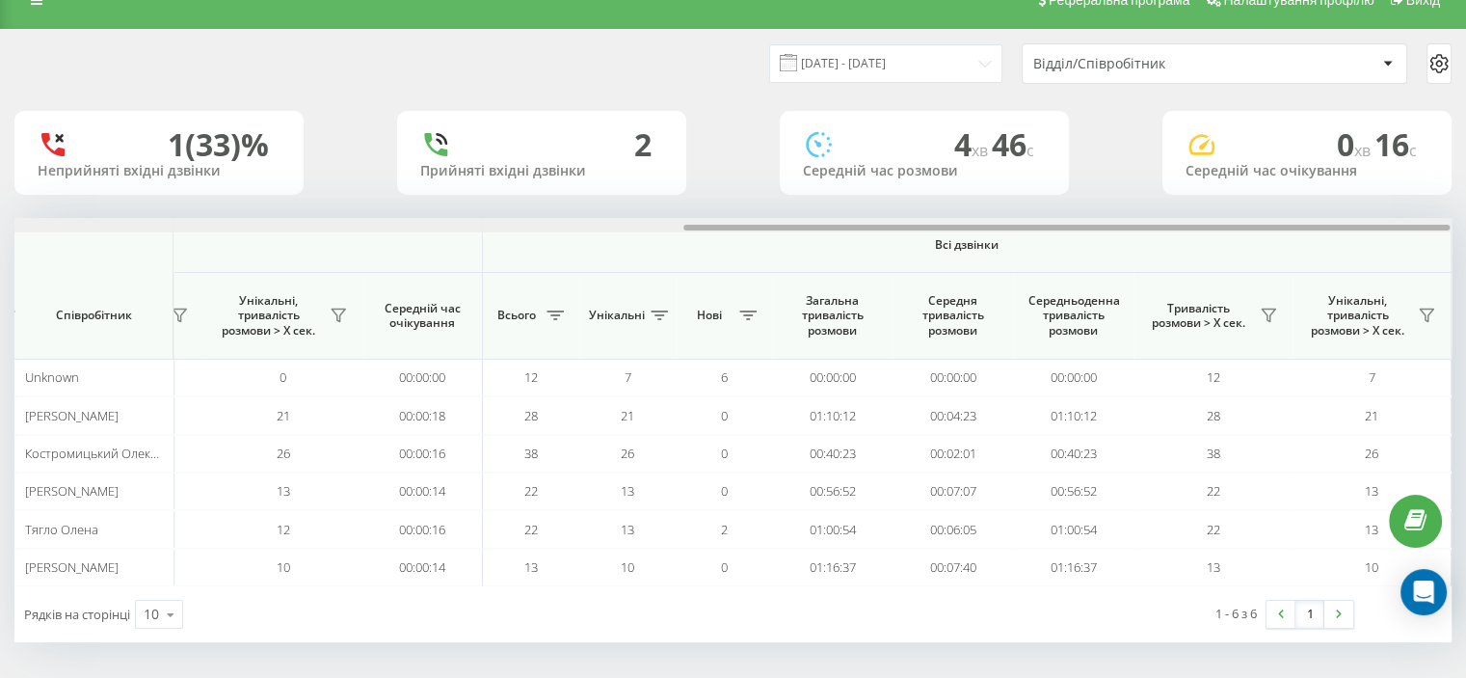
drag, startPoint x: 393, startPoint y: 226, endPoint x: 1267, endPoint y: 142, distance: 877.5
click at [1267, 143] on div "19.08.2025 - 19.08.2025 Відділ/Співробітник 1 (33)% Неприйняті вхідні дзвінки 2…" at bounding box center [732, 336] width 1437 height 612
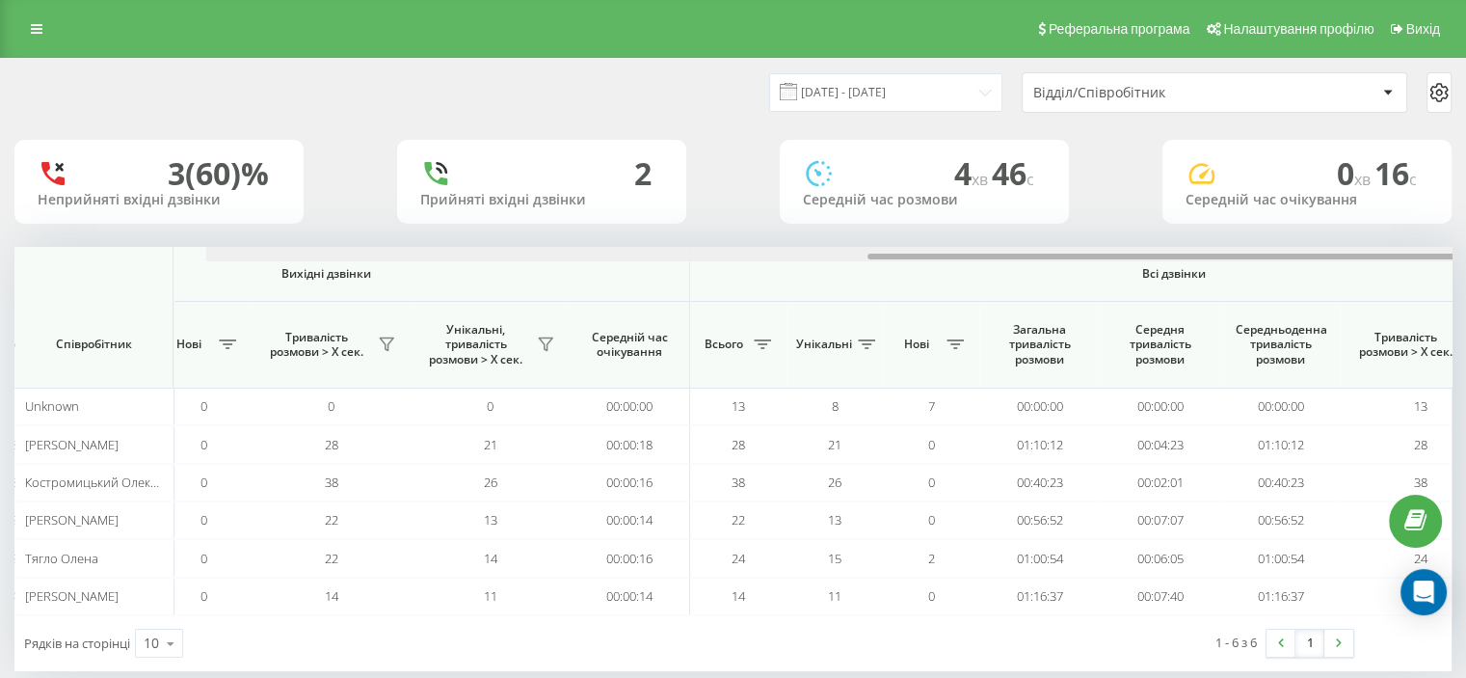
scroll to position [0, 1252]
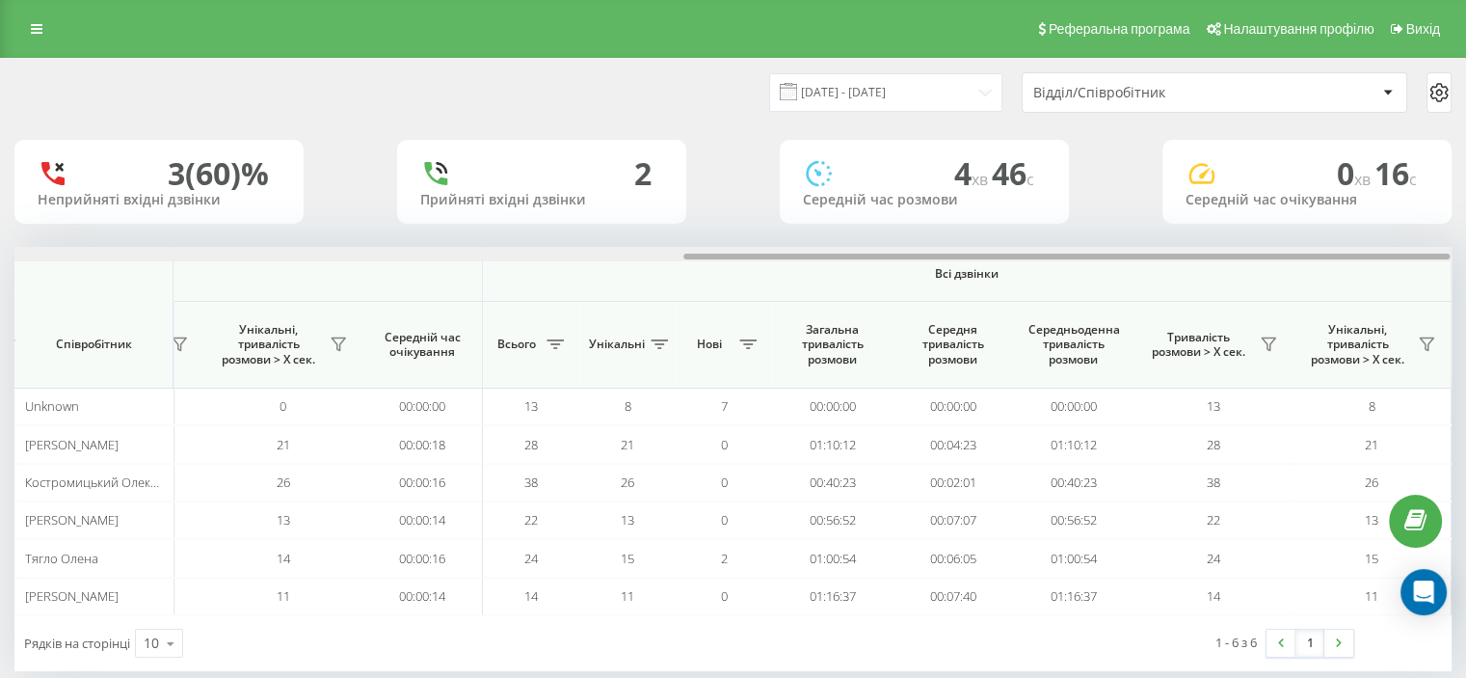
drag, startPoint x: 151, startPoint y: 256, endPoint x: 910, endPoint y: 204, distance: 760.5
click at [910, 208] on div "[DATE] - [DATE] Відділ/Співробітник 3 (60)% Неприйняті вхідні дзвінки 2 Прийнят…" at bounding box center [732, 365] width 1437 height 612
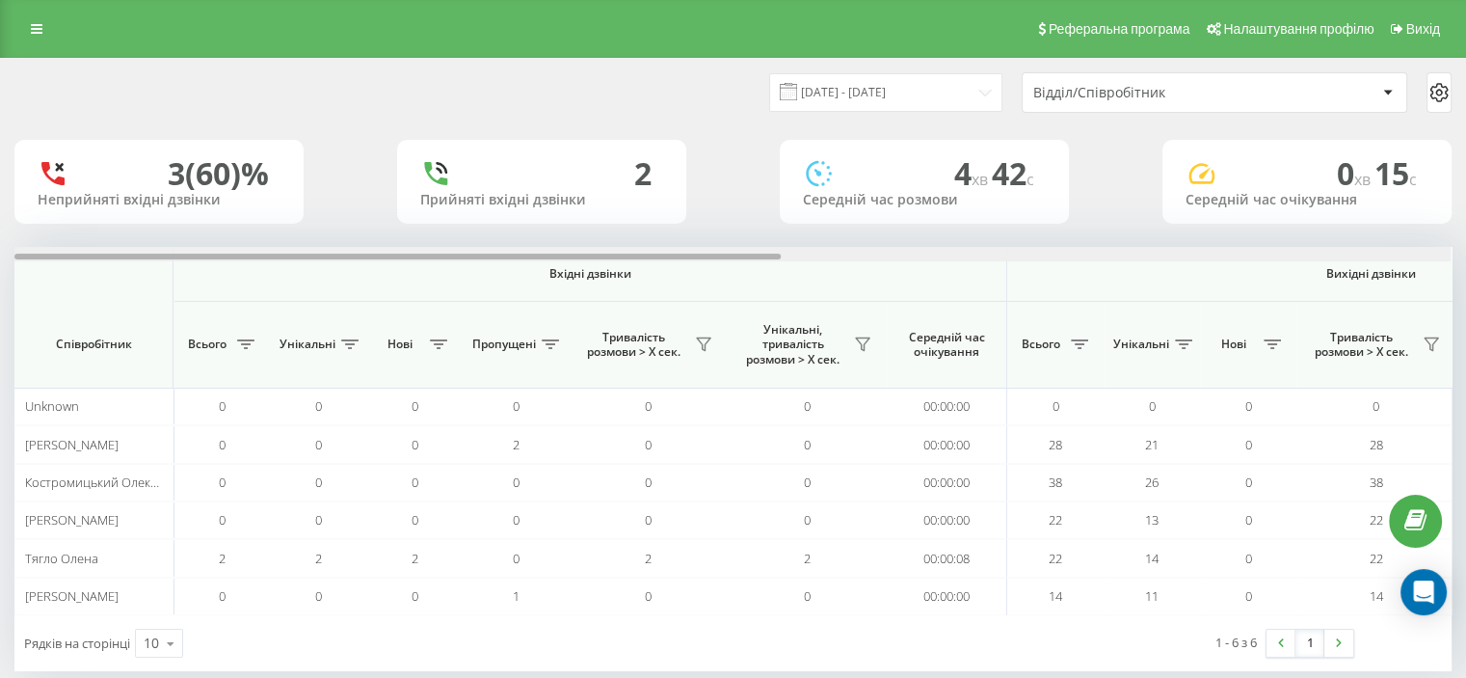
scroll to position [0, 1252]
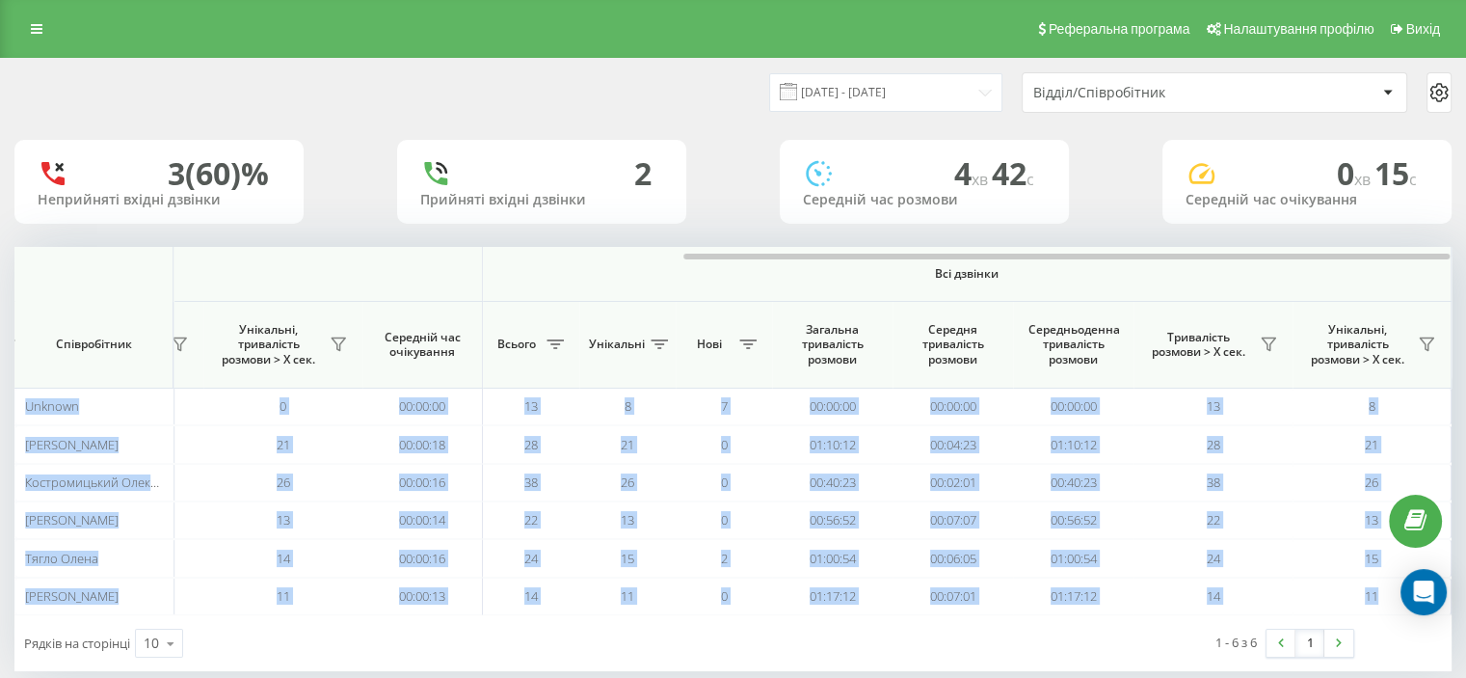
drag, startPoint x: 440, startPoint y: 252, endPoint x: 848, endPoint y: 242, distance: 408.9
click at [848, 242] on div "19.08.2025 - 19.08.2025 Відділ/Співробітник 3 (60)% Неприйняті вхідні дзвінки 2…" at bounding box center [732, 365] width 1437 height 612
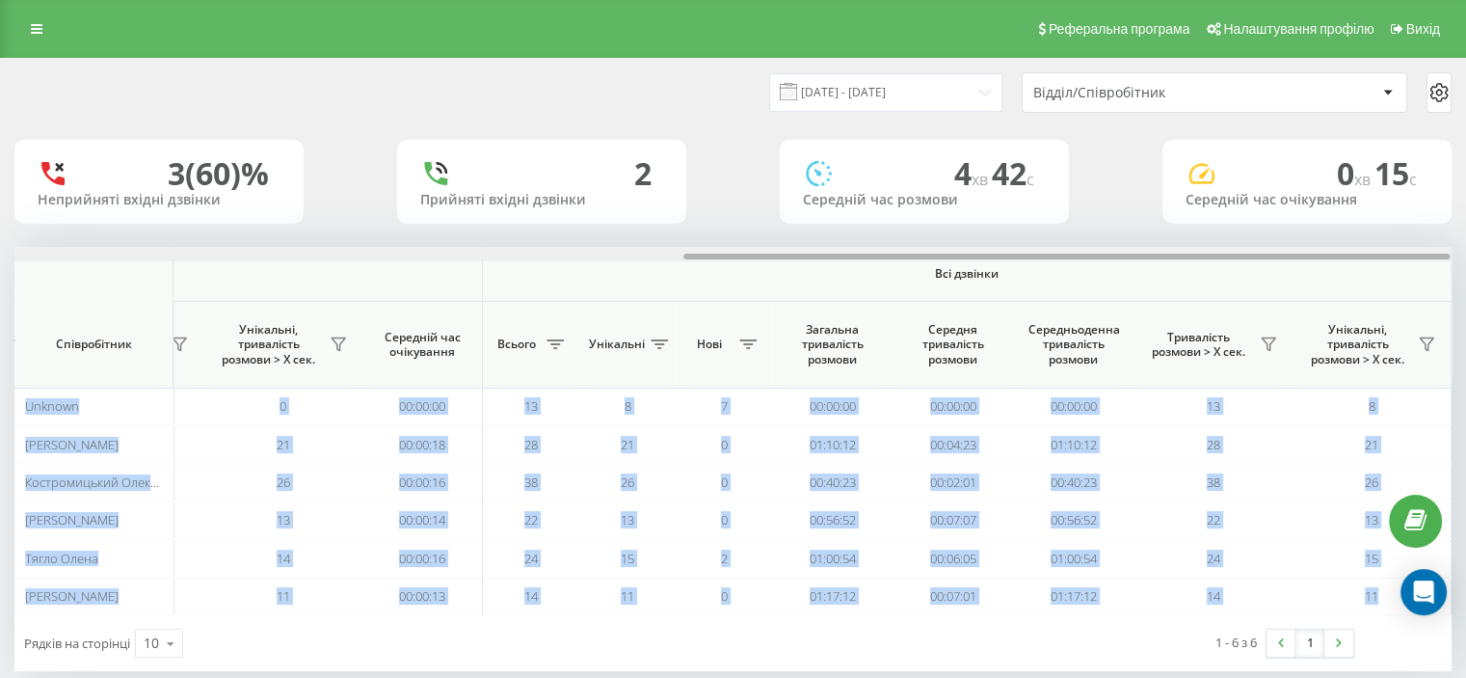
drag, startPoint x: 826, startPoint y: 258, endPoint x: 839, endPoint y: 257, distance: 12.6
click at [848, 255] on div at bounding box center [1067, 257] width 766 height 6
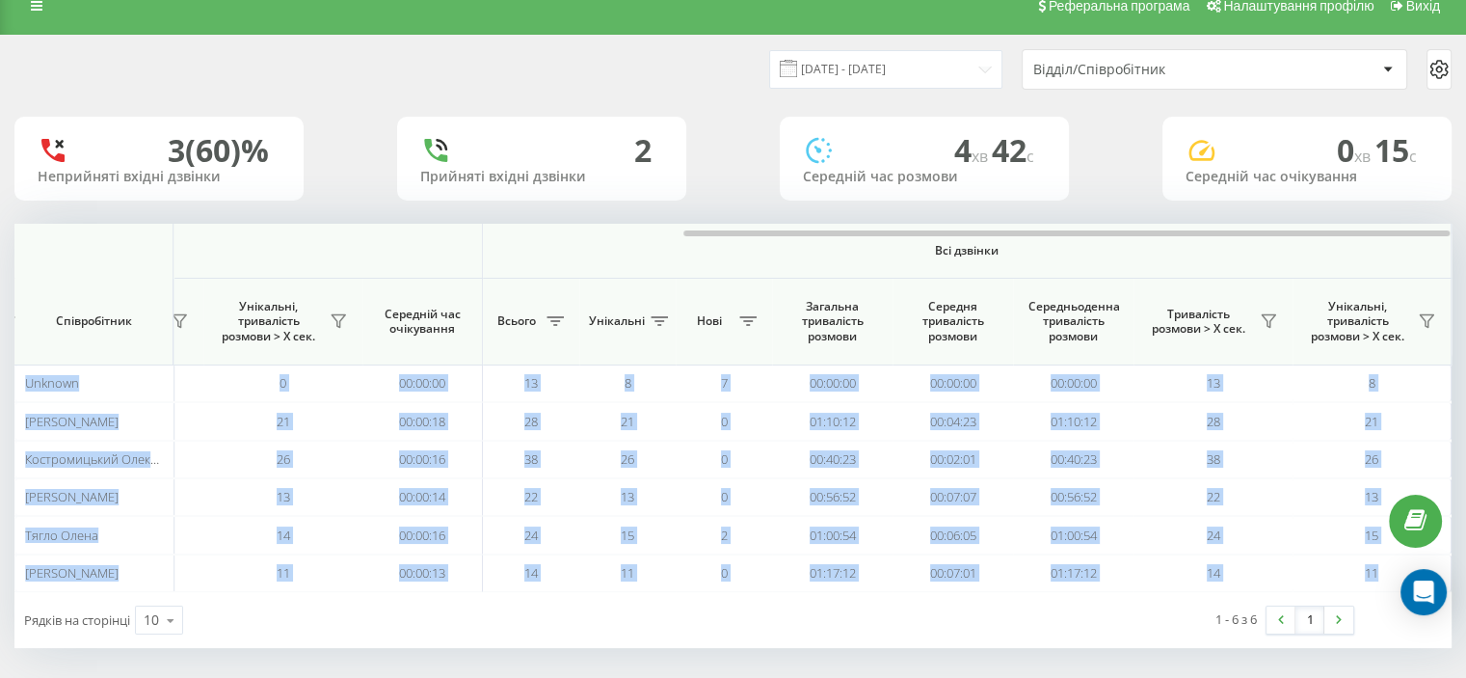
scroll to position [29, 0]
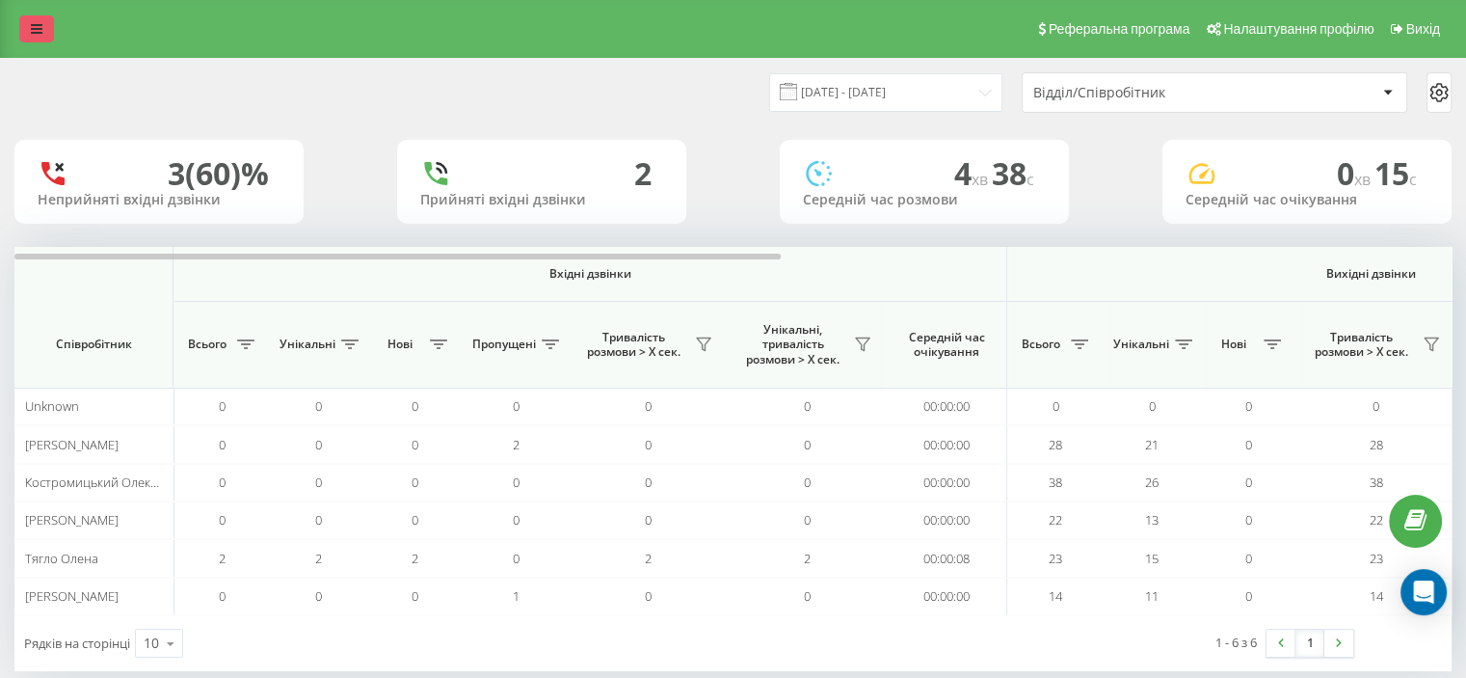
click at [36, 32] on icon at bounding box center [37, 28] width 12 height 13
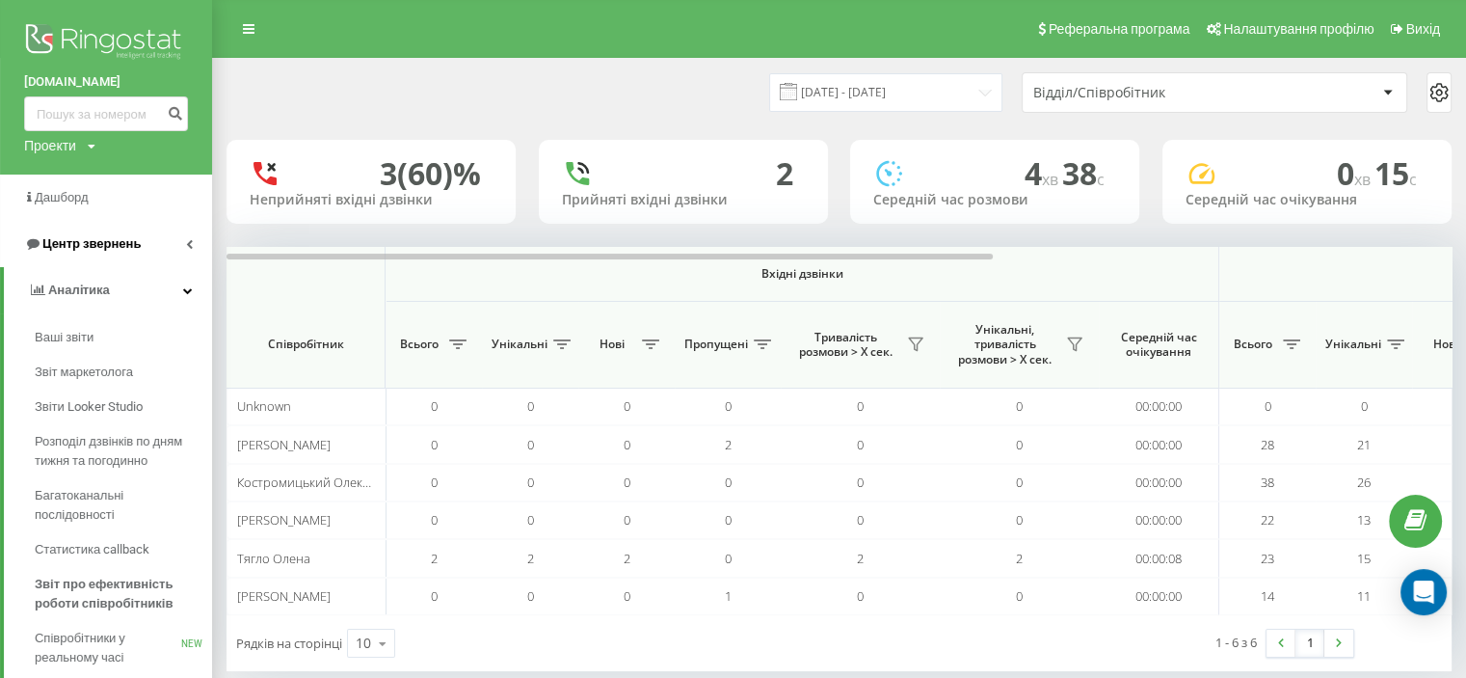
click at [81, 235] on span "Центр звернень" at bounding box center [82, 243] width 117 height 19
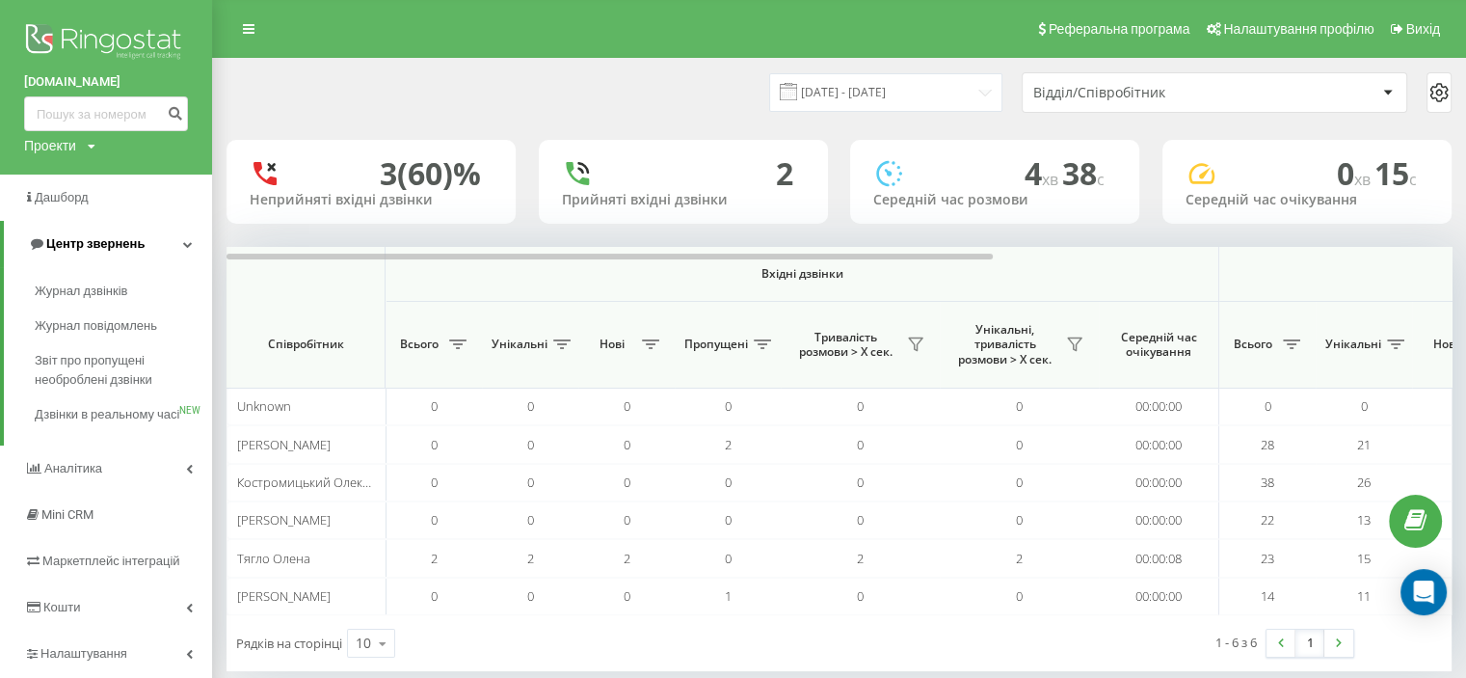
click at [75, 246] on span "Центр звернень" at bounding box center [95, 243] width 98 height 14
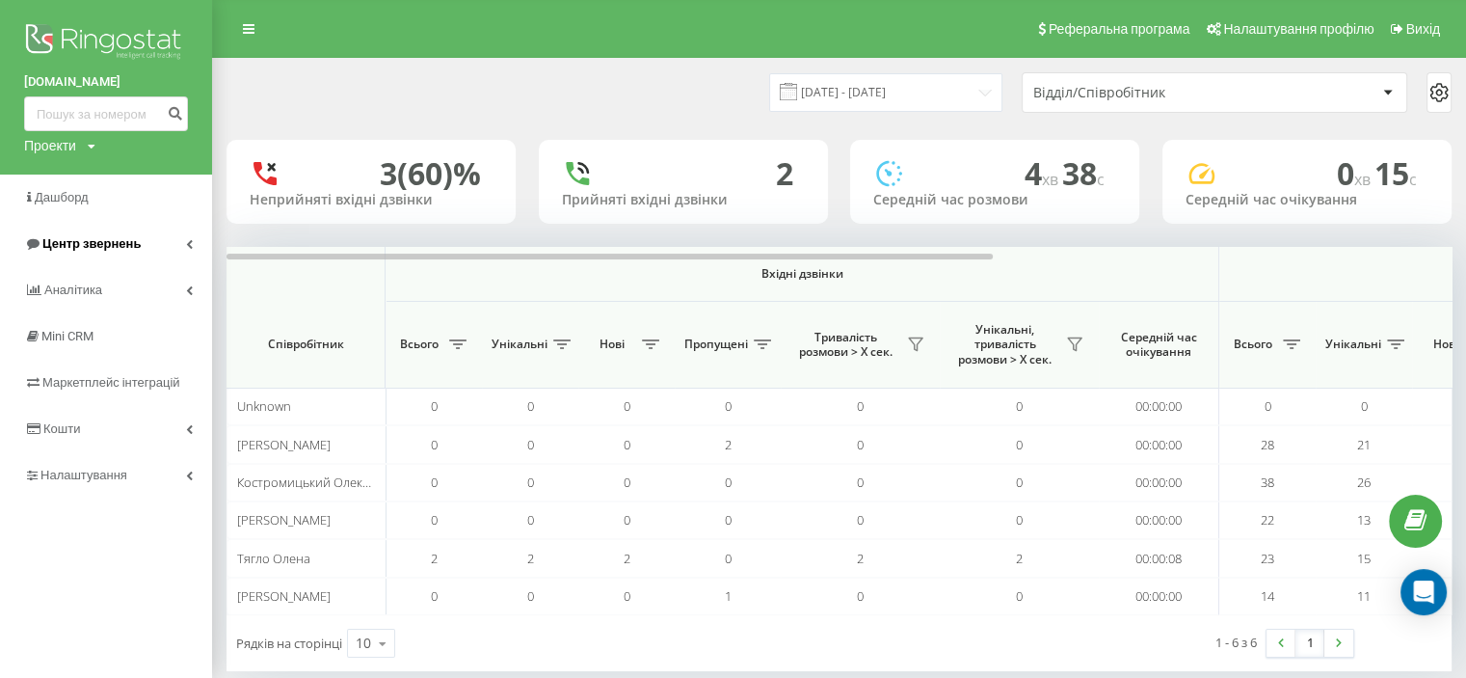
click at [75, 246] on span "Центр звернень" at bounding box center [91, 243] width 98 height 14
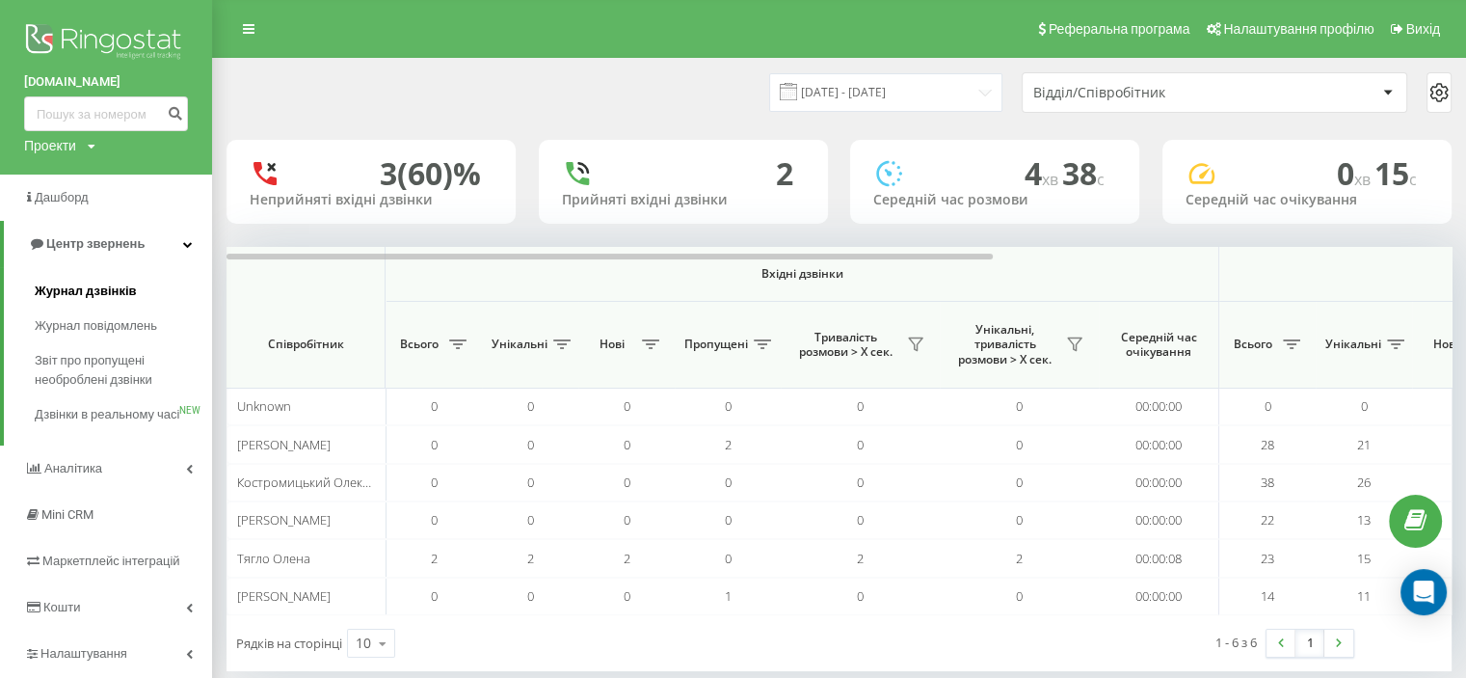
click at [84, 293] on span "Журнал дзвінків" at bounding box center [86, 291] width 102 height 19
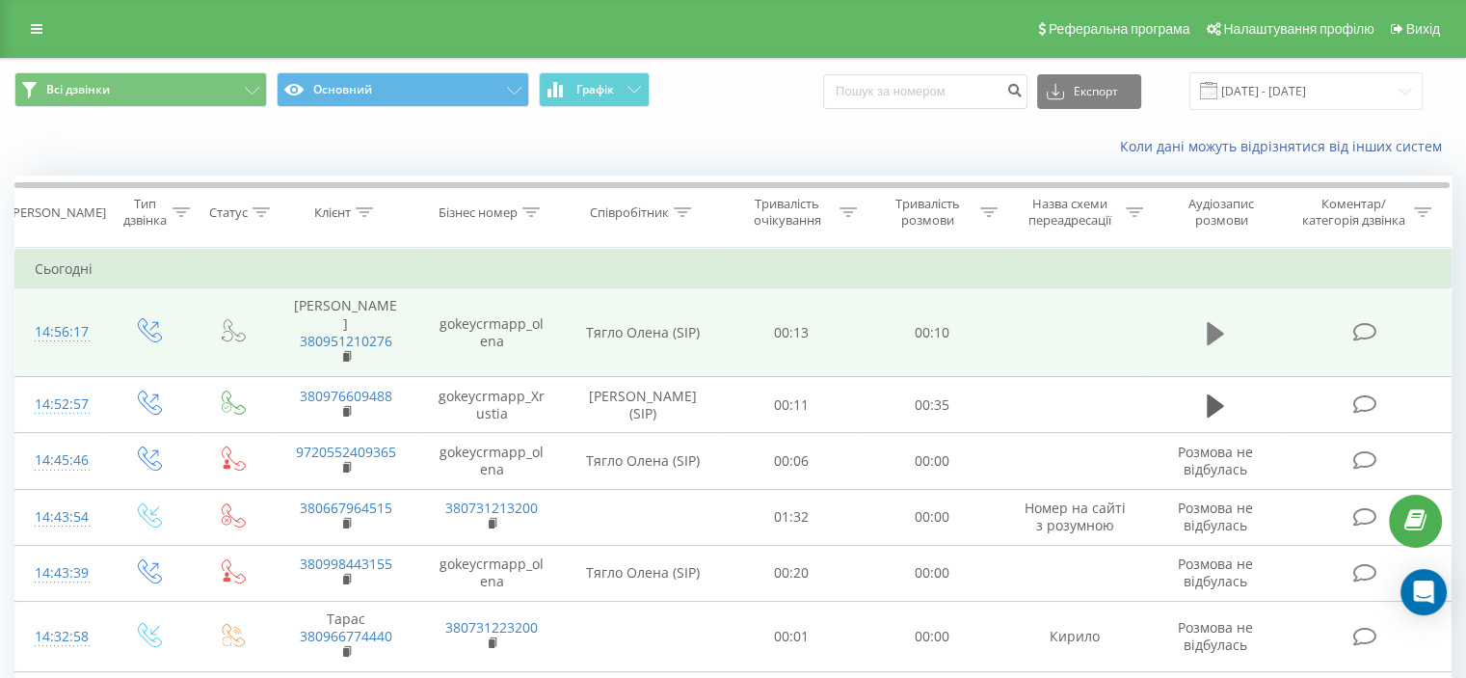
click at [1212, 327] on icon at bounding box center [1215, 333] width 17 height 23
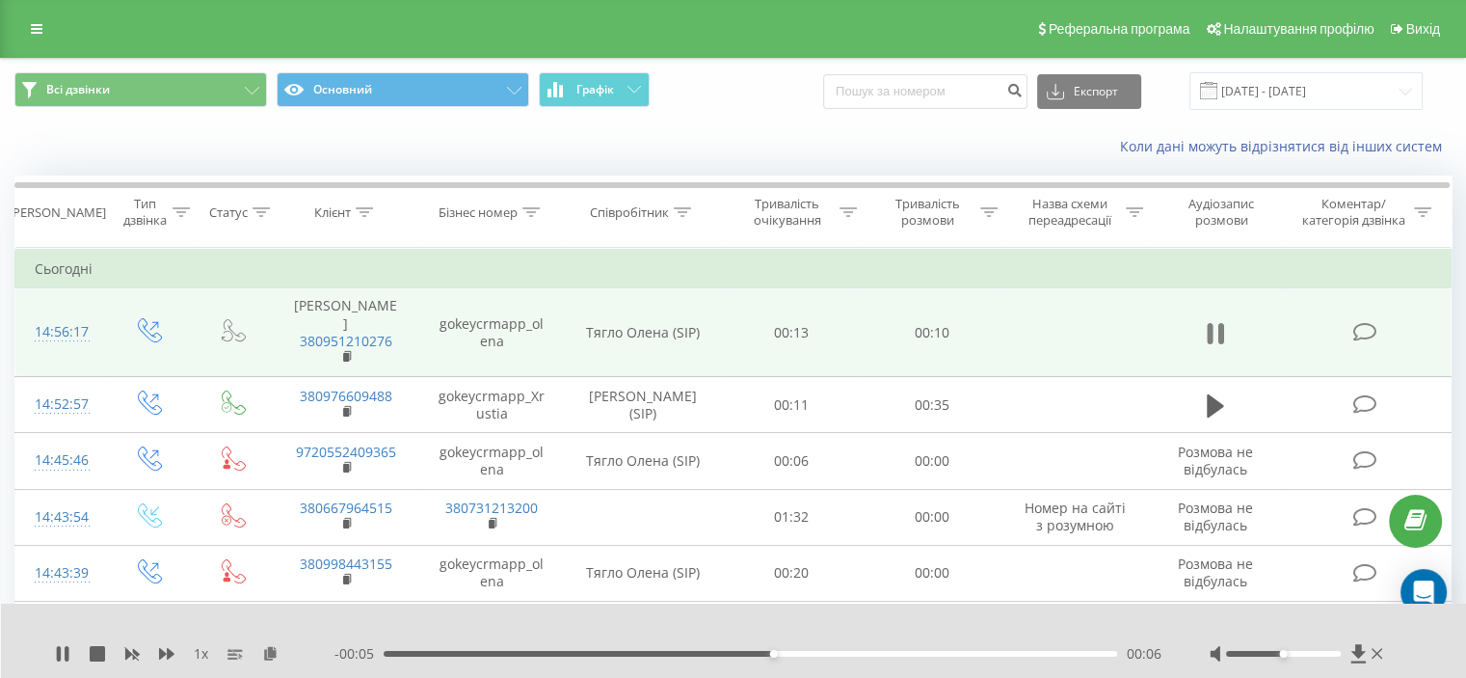
click at [1209, 327] on icon at bounding box center [1210, 333] width 6 height 21
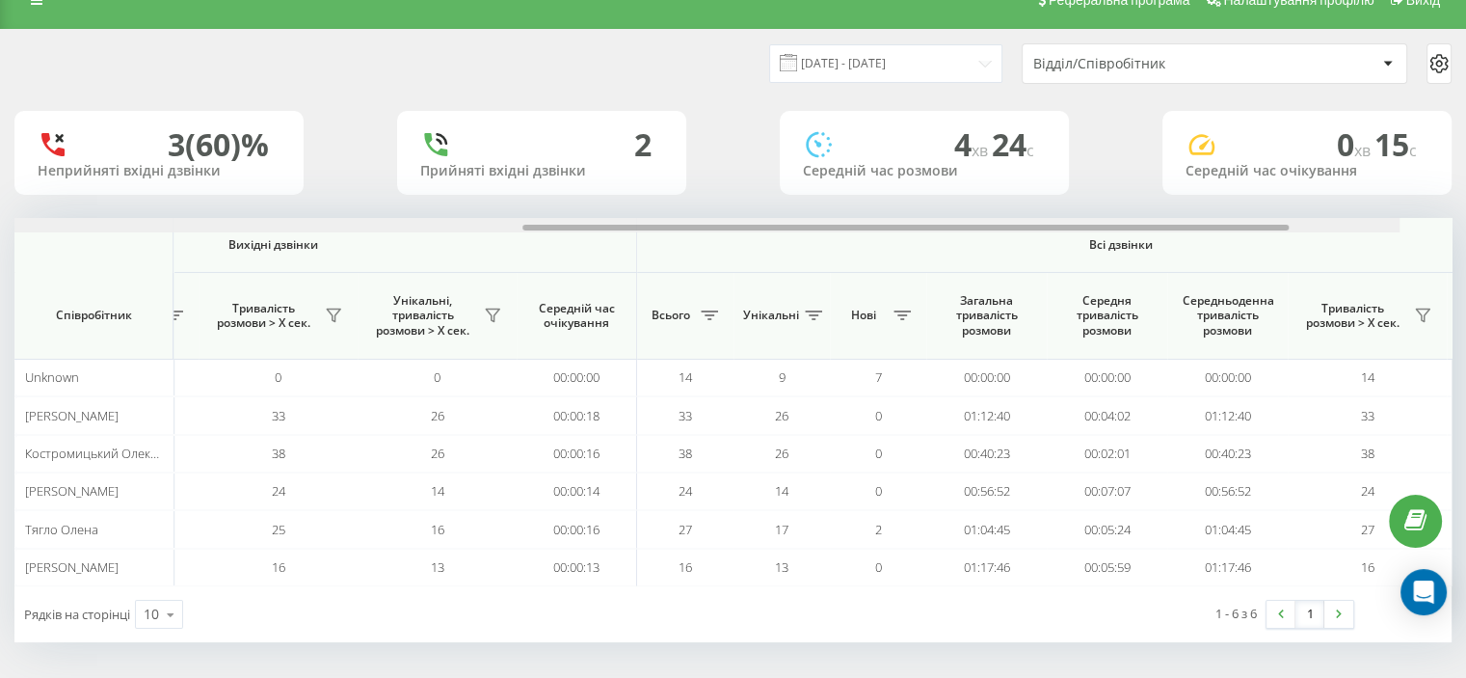
scroll to position [0, 1252]
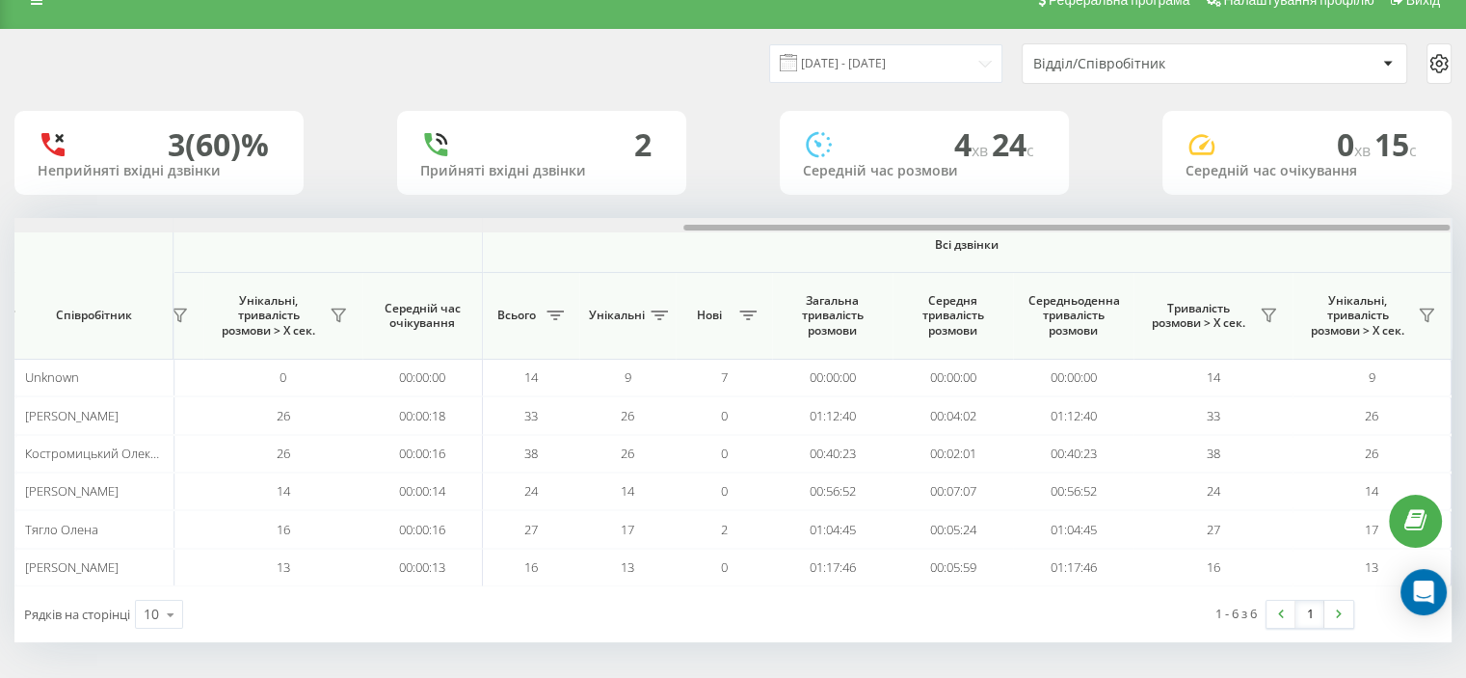
drag, startPoint x: 214, startPoint y: 227, endPoint x: 1131, endPoint y: 211, distance: 917.0
click at [1131, 211] on div "[DATE] - [DATE] Відділ/Співробітник 3 (60)% Неприйняті вхідні дзвінки 2 Прийнят…" at bounding box center [732, 336] width 1437 height 612
click at [1425, 319] on icon at bounding box center [1426, 315] width 13 height 13
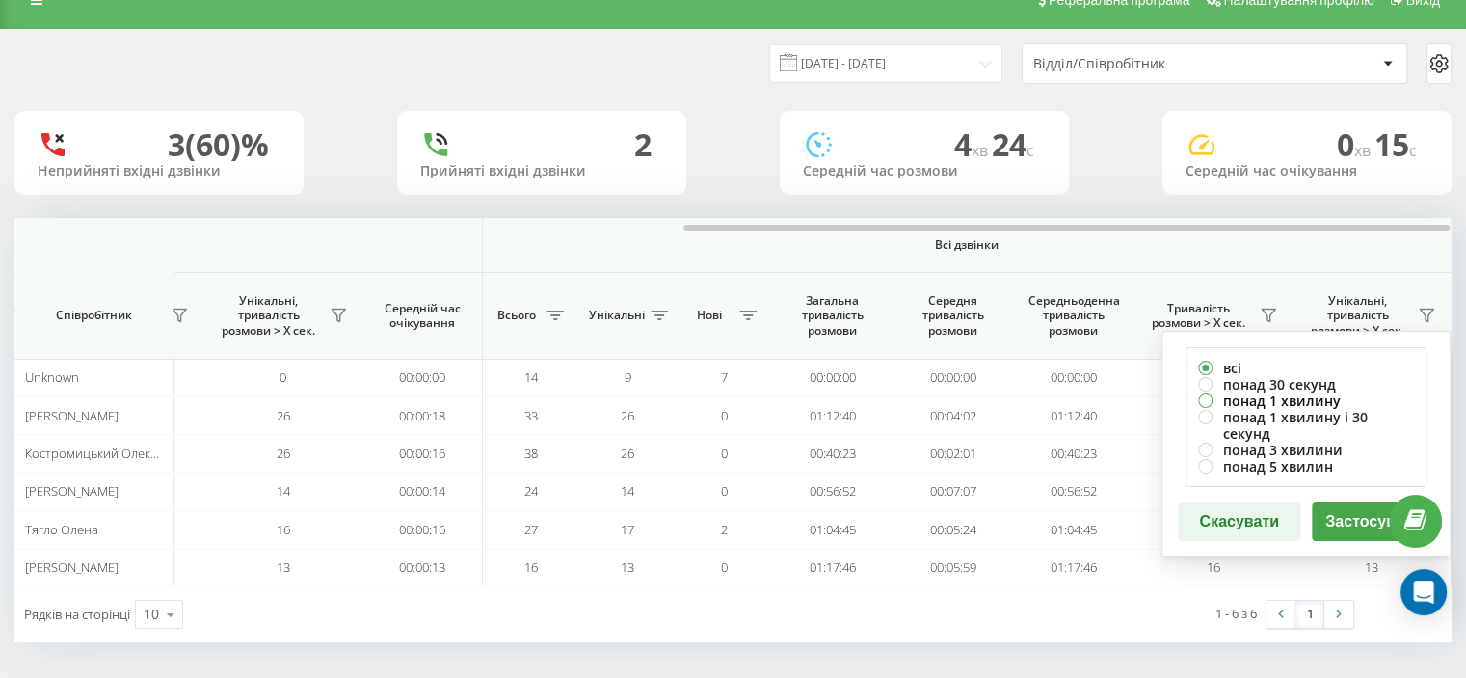
click at [1231, 400] on label "понад 1 хвилину" at bounding box center [1306, 400] width 216 height 16
radio input "true"
click at [1353, 514] on button "Застосувати" at bounding box center [1373, 521] width 122 height 39
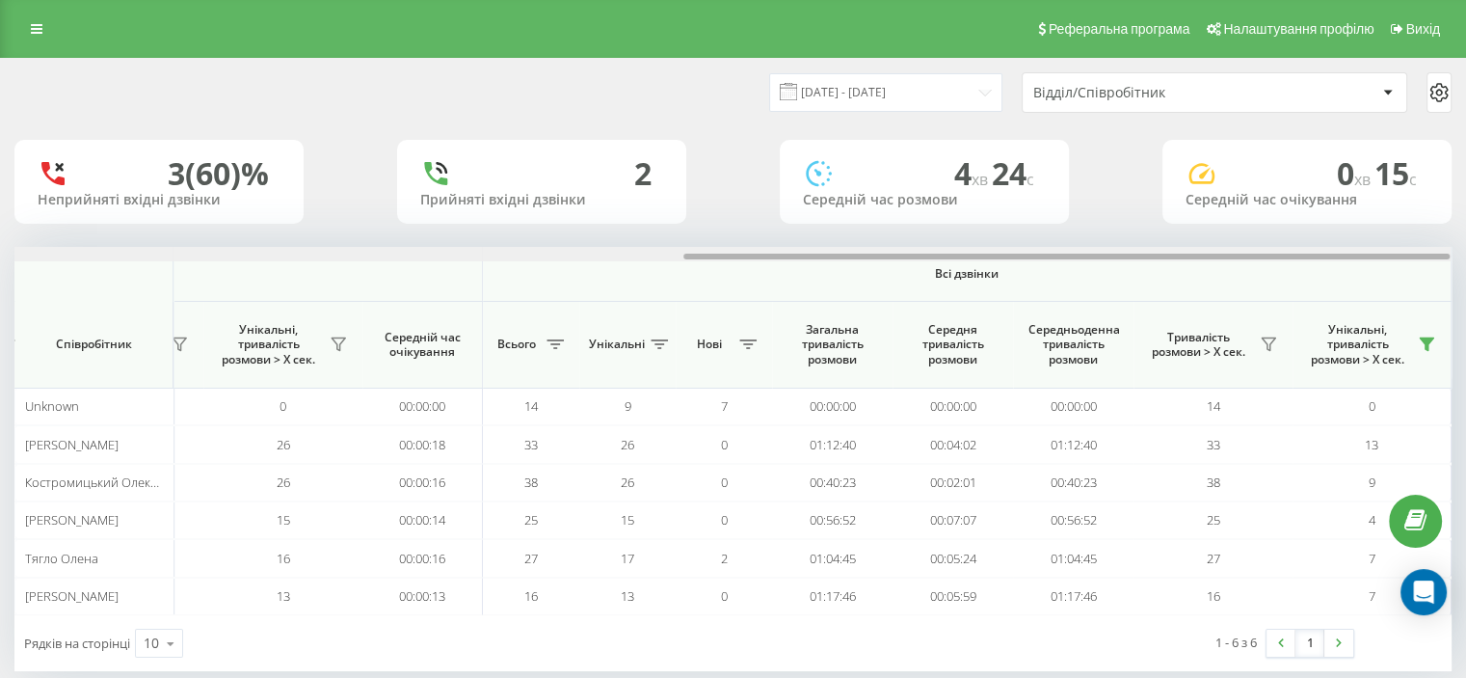
drag, startPoint x: 243, startPoint y: 255, endPoint x: 1101, endPoint y: 261, distance: 858.0
click at [1101, 261] on div "Вхідні дзвінки Вихідні дзвінки Всі дзвінки Співробітник Всього Унікальні Нові П…" at bounding box center [732, 431] width 1437 height 368
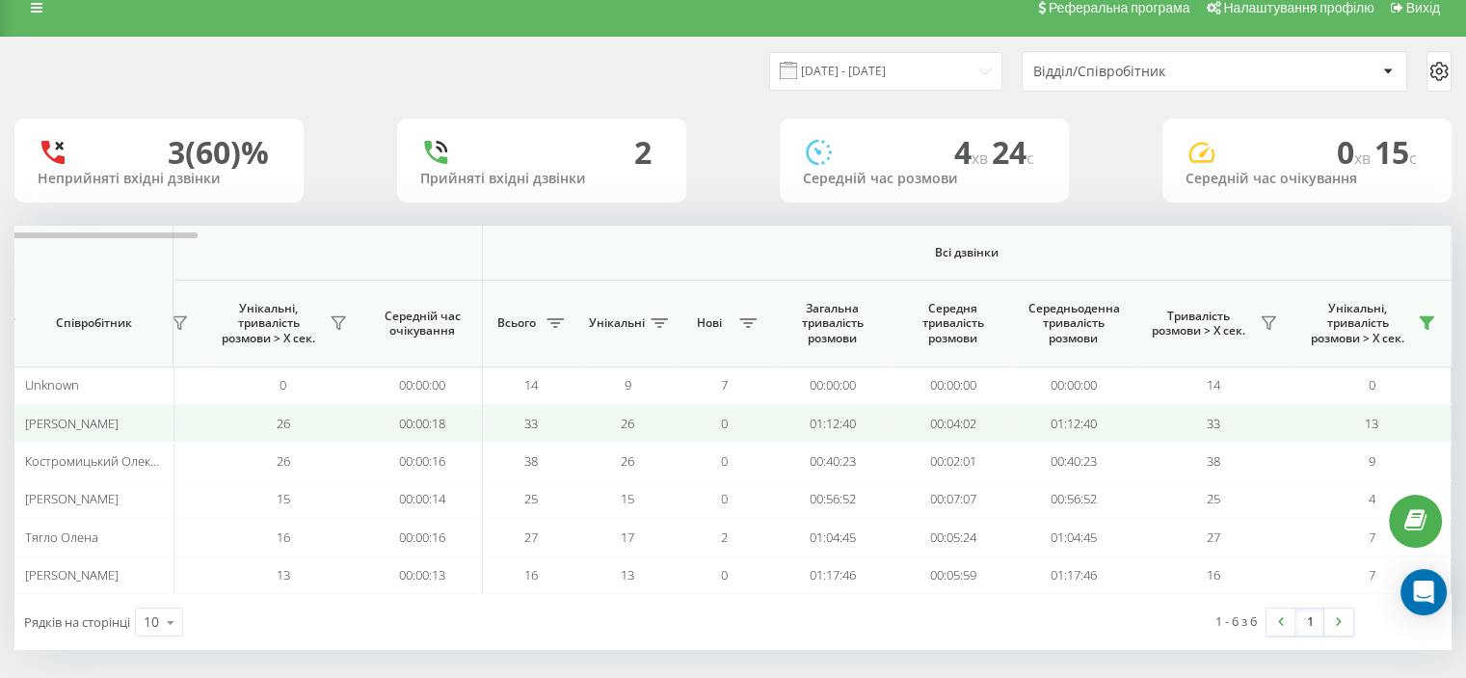
scroll to position [29, 0]
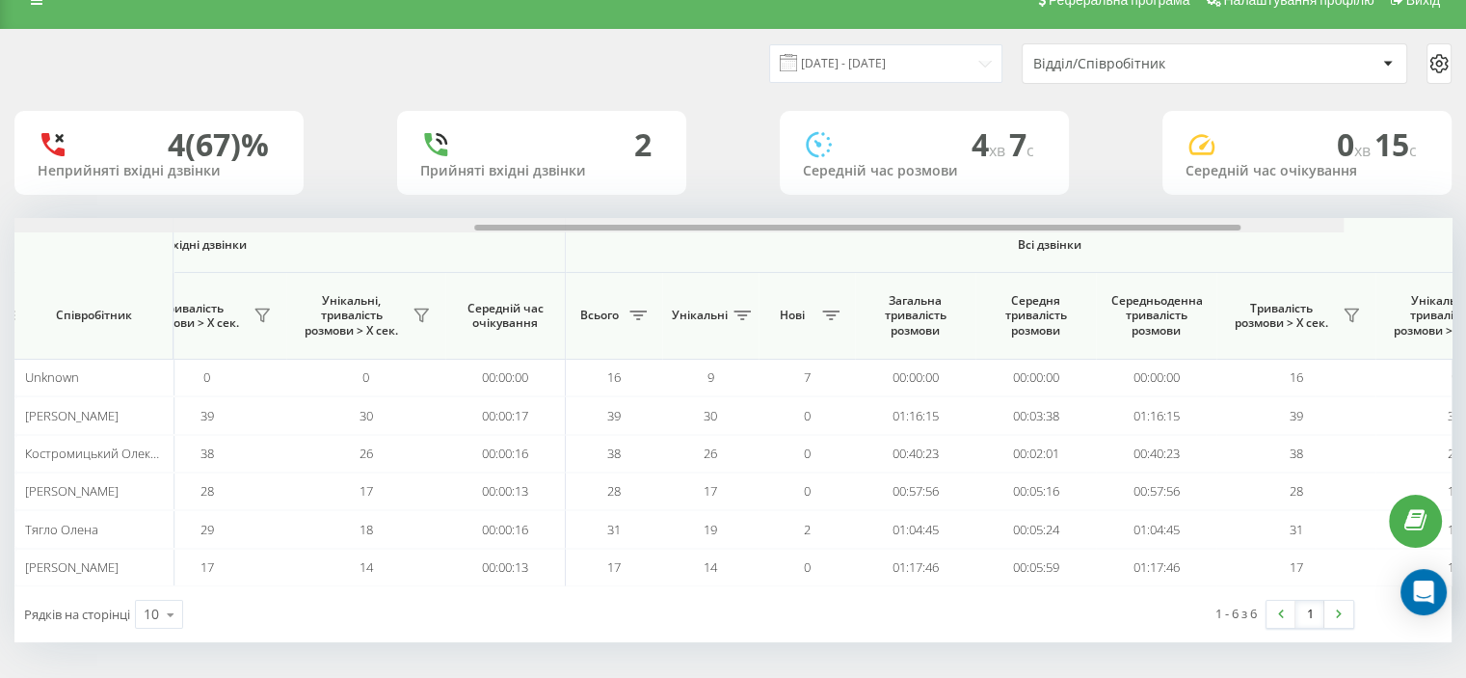
scroll to position [0, 1252]
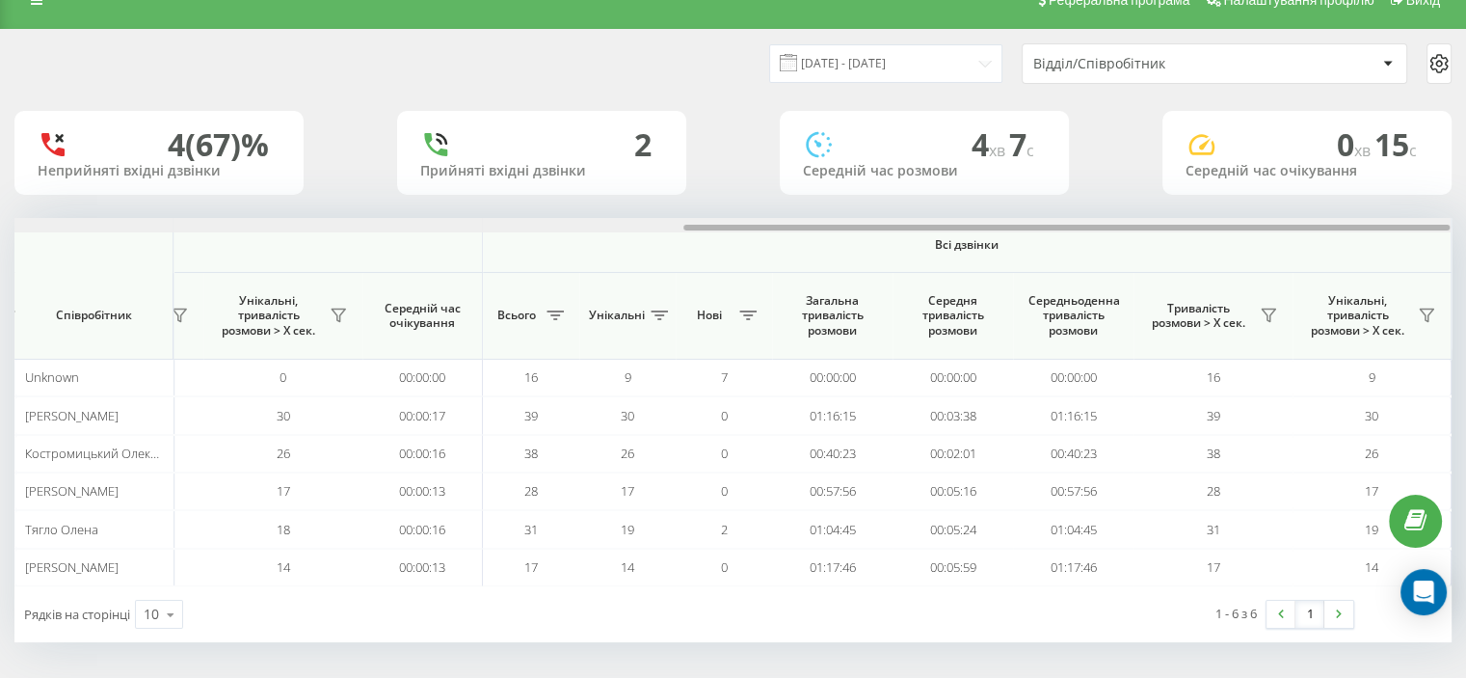
drag, startPoint x: 207, startPoint y: 228, endPoint x: 1348, endPoint y: 174, distance: 1141.8
click at [1348, 174] on div "[DATE] - [DATE] Відділ/Співробітник 4 (67)% Неприйняті вхідні дзвінки 2 Прийнят…" at bounding box center [732, 336] width 1437 height 612
